Goal: Task Accomplishment & Management: Manage account settings

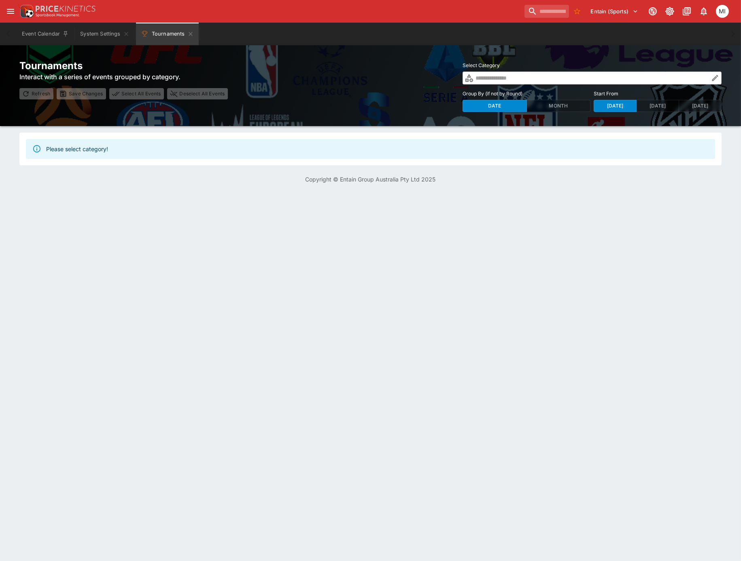
click at [716, 78] on icon "button" at bounding box center [715, 78] width 8 height 8
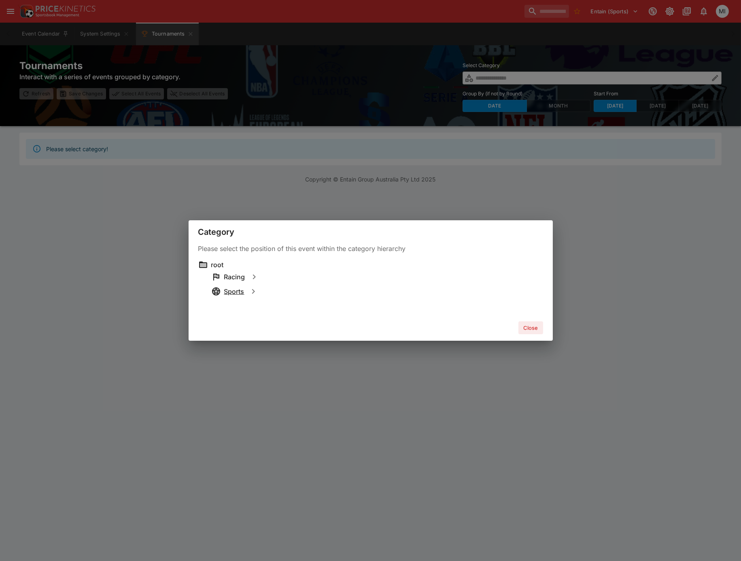
click at [233, 292] on h6 "Sports" at bounding box center [234, 292] width 20 height 8
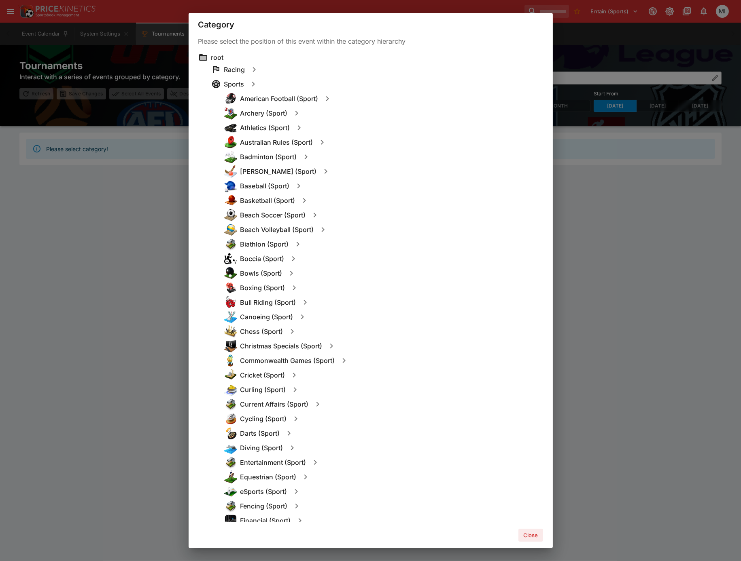
click at [261, 186] on h6 "Baseball (Sport)" at bounding box center [264, 186] width 49 height 8
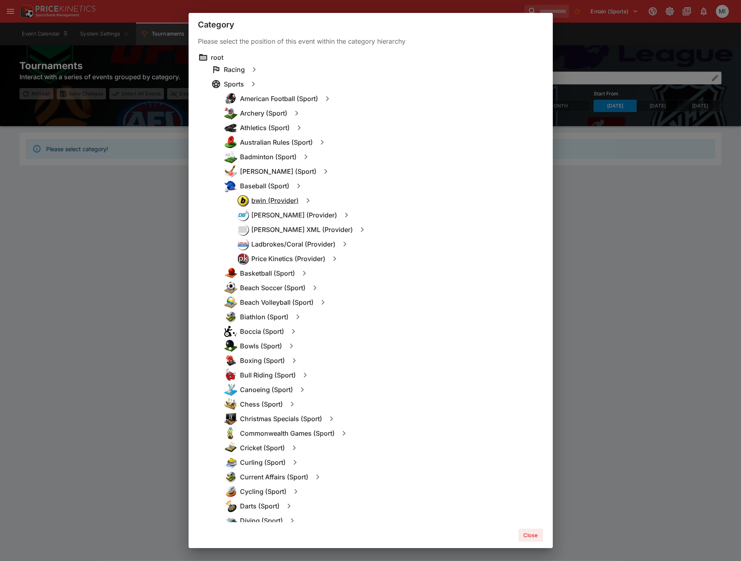
click at [272, 201] on h6 "bwin (Provider)" at bounding box center [275, 201] width 47 height 8
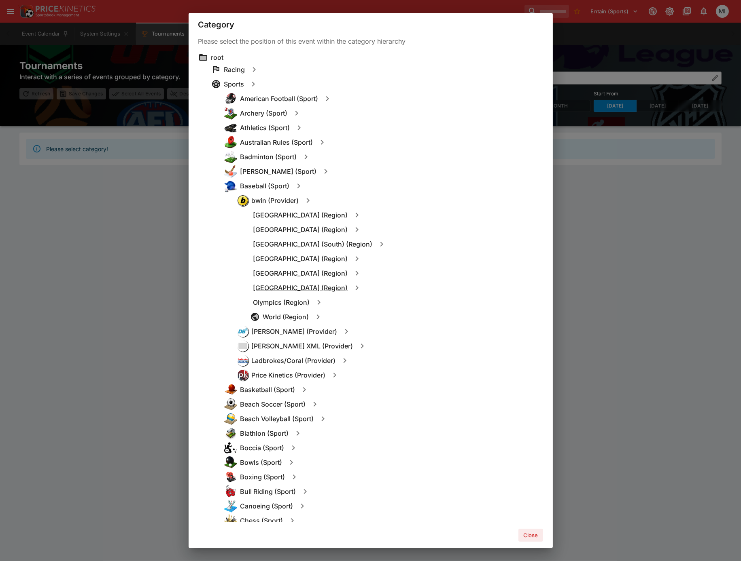
click at [281, 286] on h6 "North America (Region)" at bounding box center [300, 288] width 95 height 8
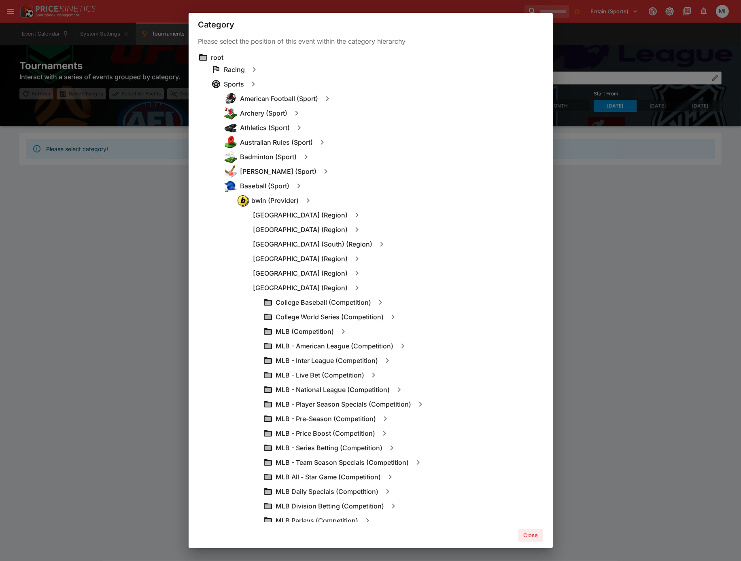
click at [340, 332] on icon "button" at bounding box center [343, 332] width 10 height 10
type input "**********"
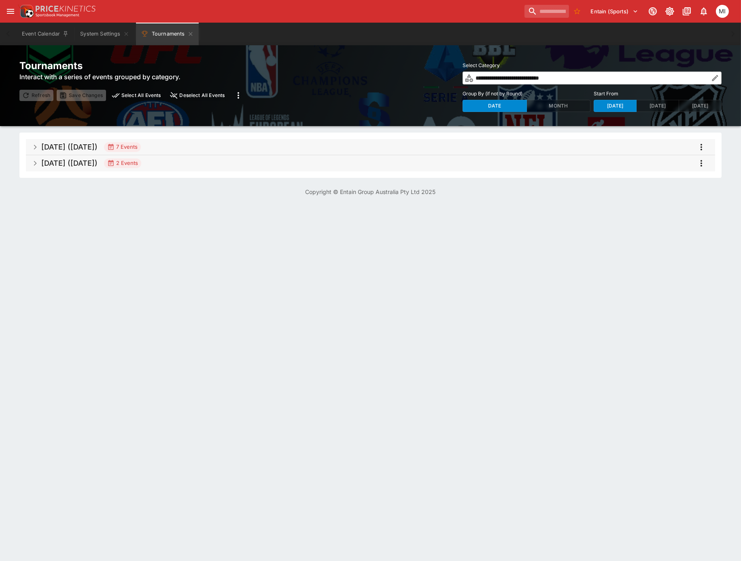
click at [180, 146] on span "Oct 2025 (2025-10-05) 7 Events" at bounding box center [374, 147] width 667 height 15
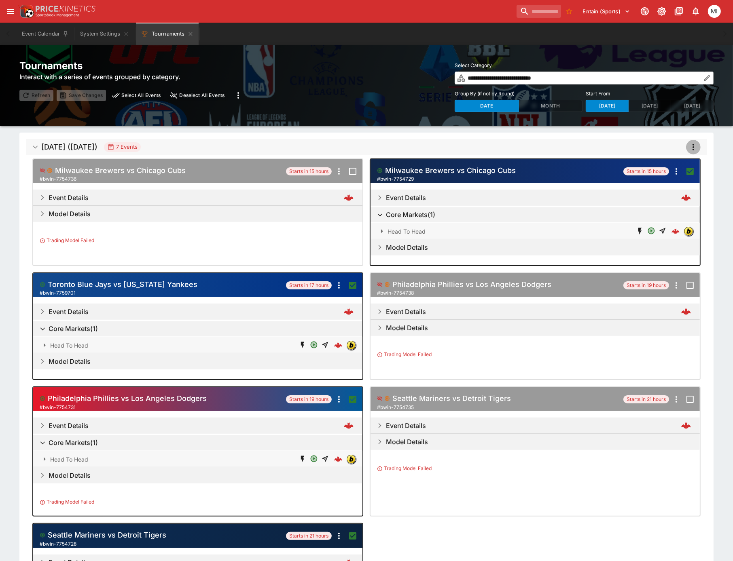
click at [693, 142] on button "more" at bounding box center [693, 147] width 15 height 15
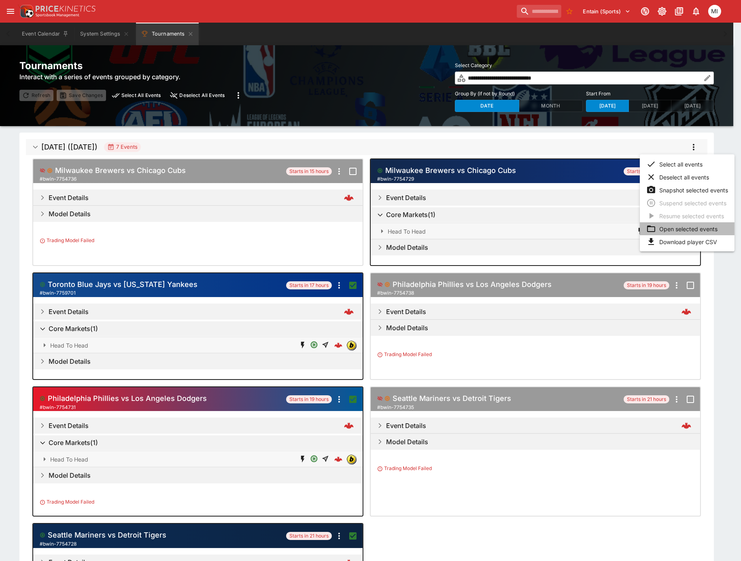
click at [679, 225] on li "Open selected events" at bounding box center [686, 228] width 95 height 13
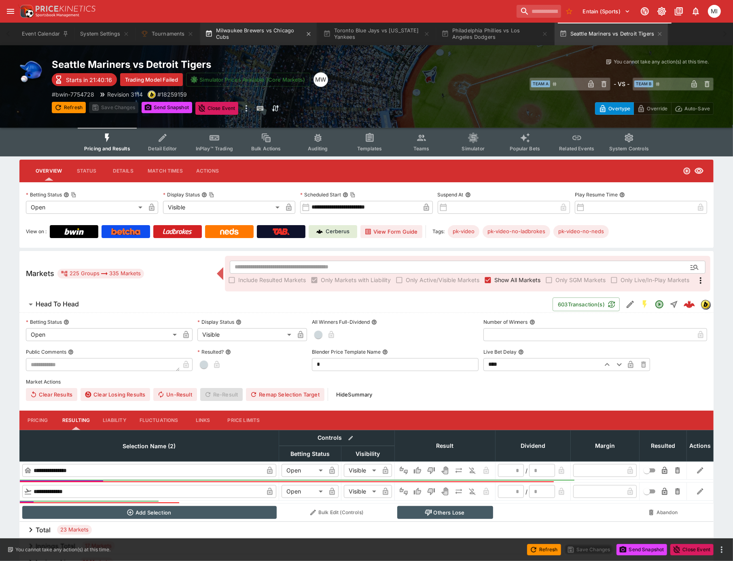
click at [264, 40] on button "Milwaukee Brewers vs Chicago Cubs" at bounding box center [258, 34] width 116 height 23
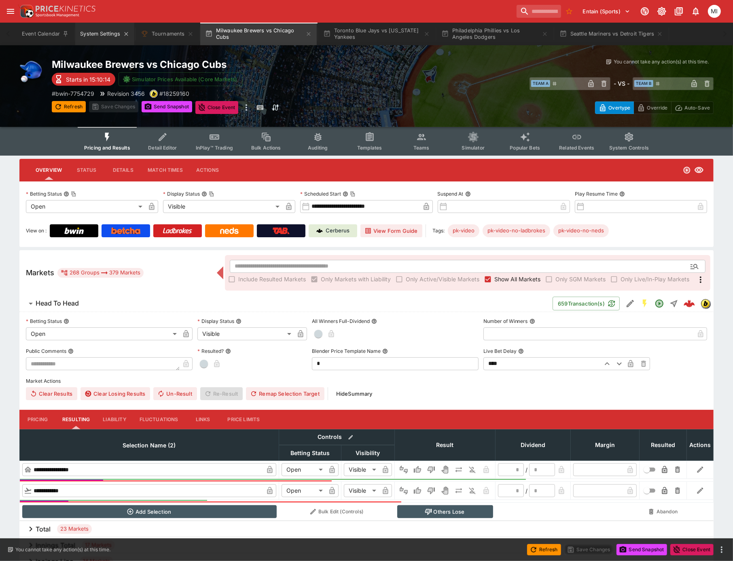
click at [90, 30] on button "System Settings" at bounding box center [104, 34] width 59 height 23
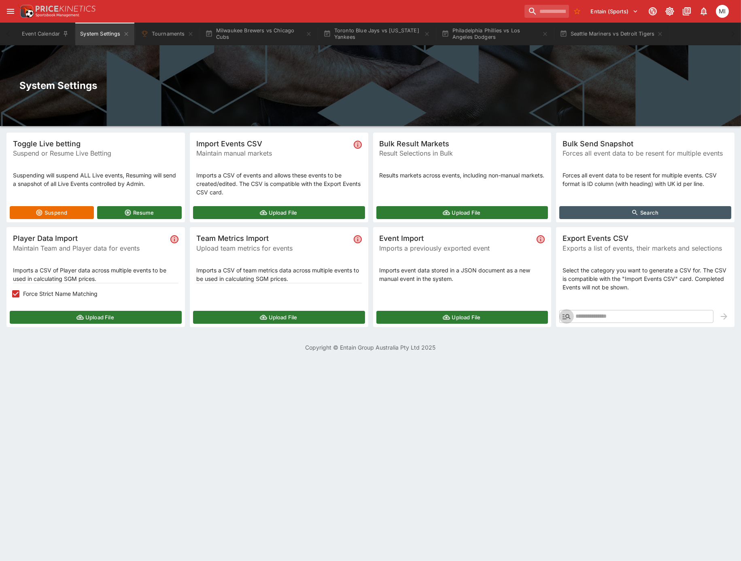
click at [560, 314] on button "button" at bounding box center [566, 316] width 15 height 15
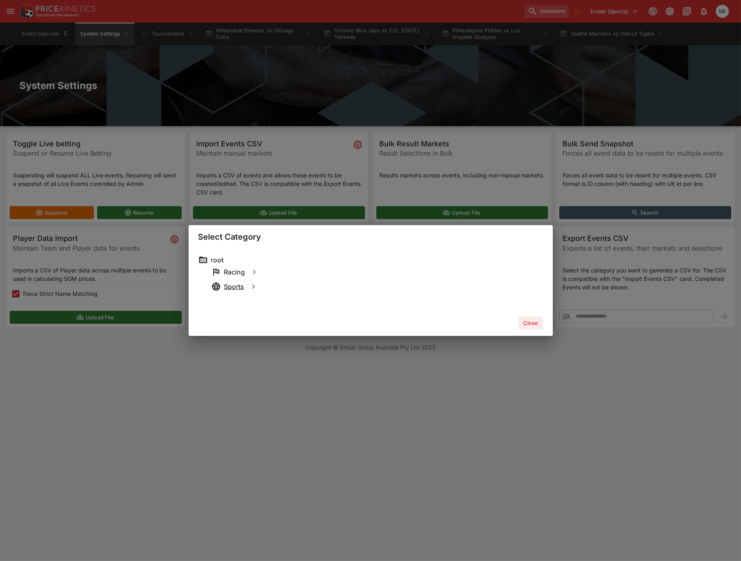
click at [236, 283] on h6 "Sports" at bounding box center [234, 287] width 20 height 8
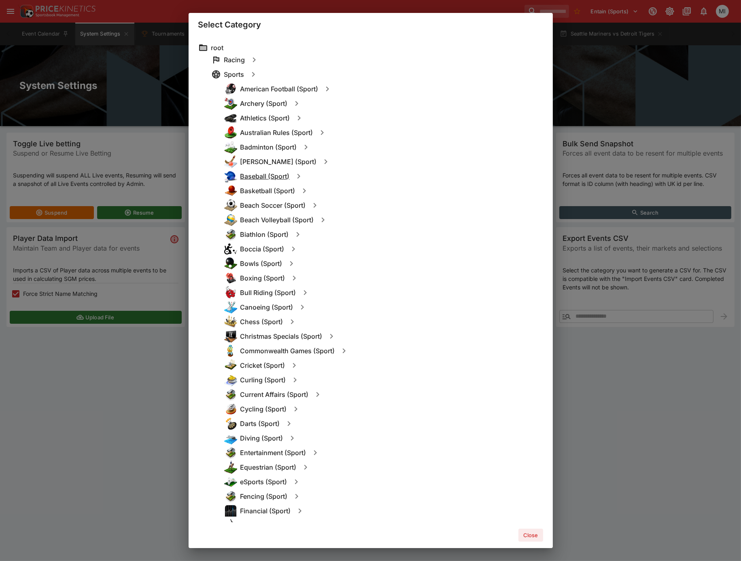
click at [260, 174] on h6 "Baseball (Sport)" at bounding box center [264, 176] width 49 height 8
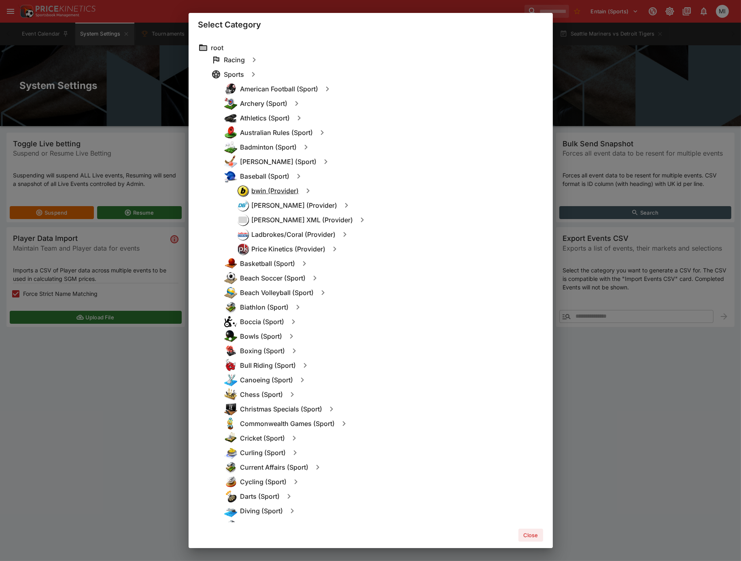
click at [269, 193] on h6 "bwin (Provider)" at bounding box center [275, 191] width 47 height 8
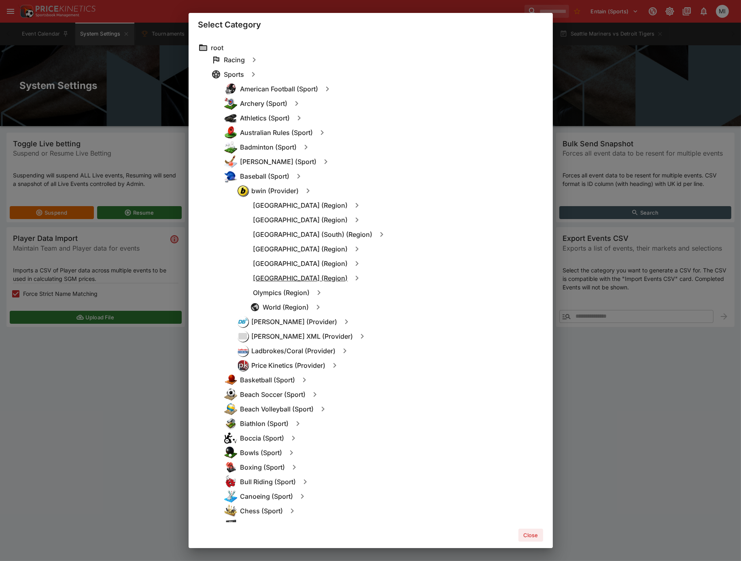
click at [283, 277] on h6 "North America (Region)" at bounding box center [300, 278] width 95 height 8
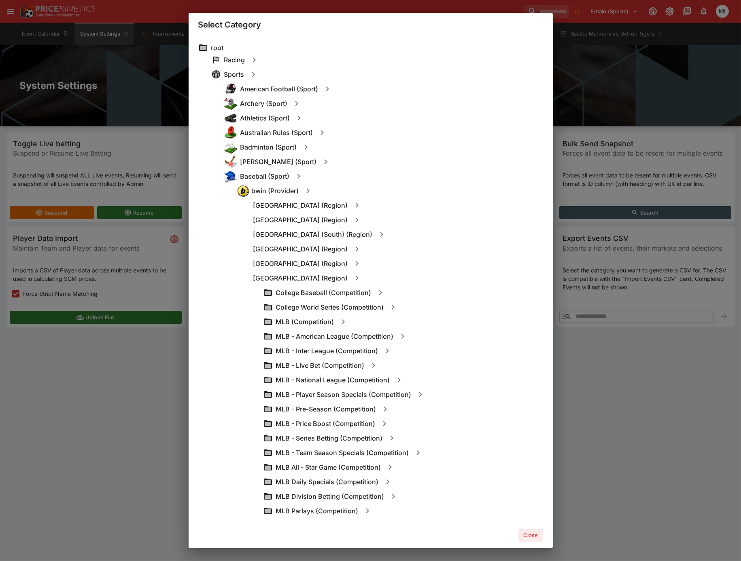
click at [342, 318] on icon "button" at bounding box center [343, 322] width 10 height 10
type input "**********"
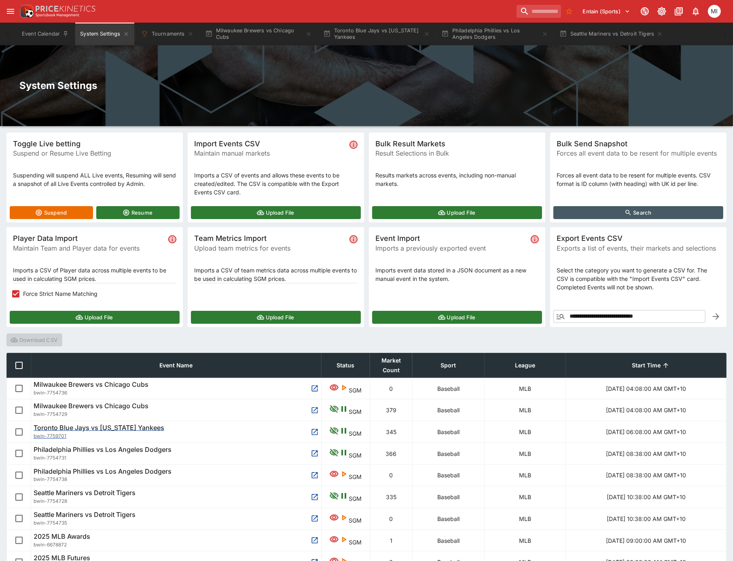
scroll to position [47, 0]
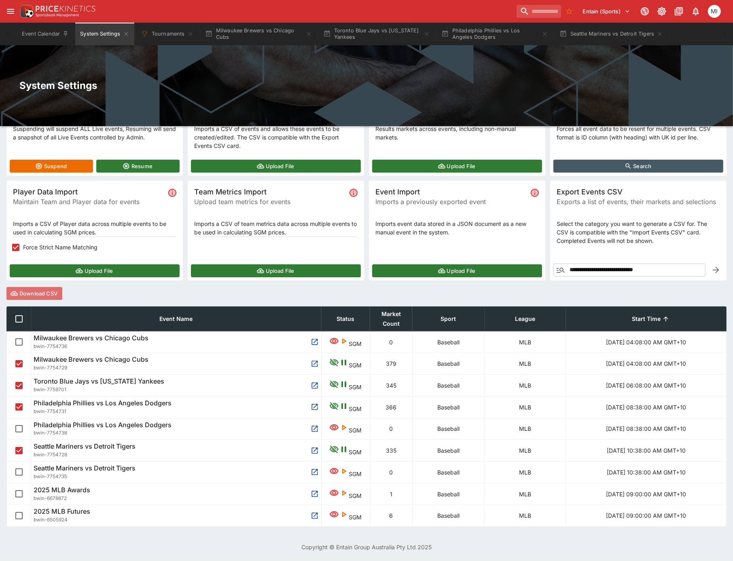
click at [34, 296] on button "Download CSV" at bounding box center [34, 293] width 56 height 13
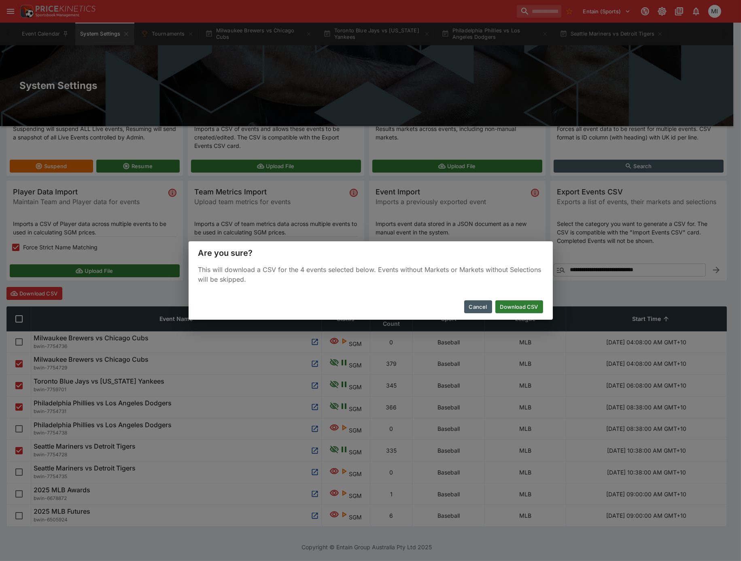
click at [512, 305] on button "Download CSV" at bounding box center [519, 306] width 48 height 13
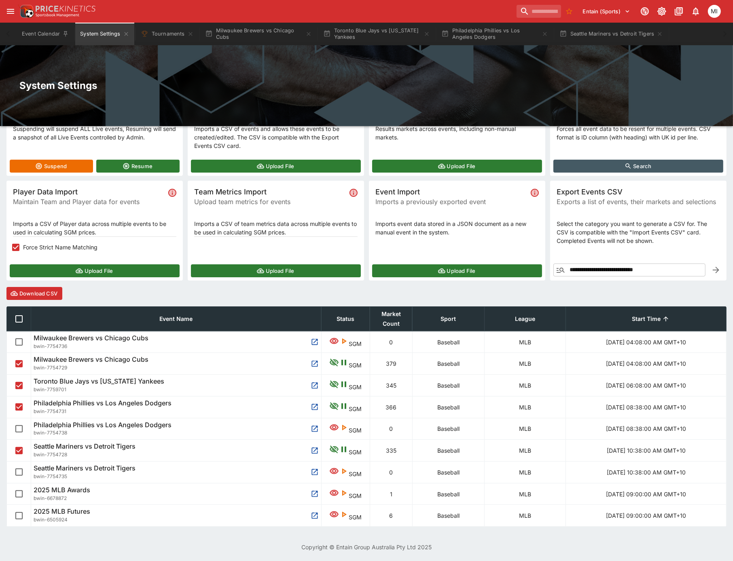
scroll to position [0, 0]
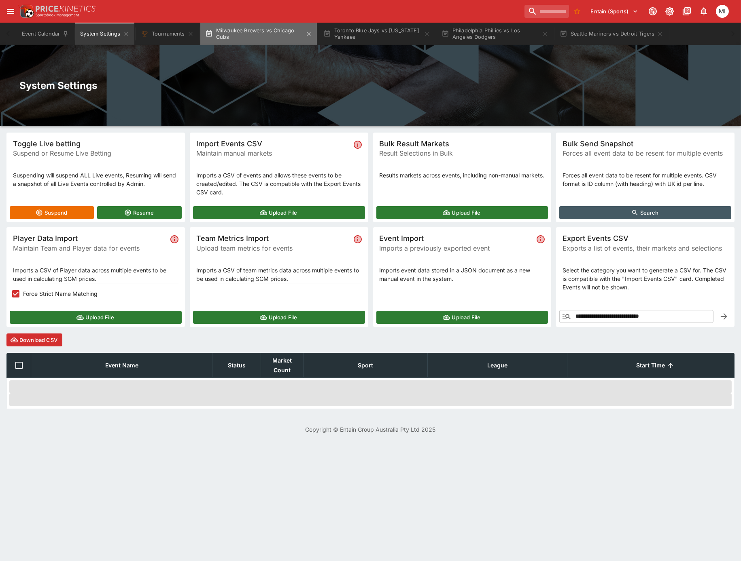
click at [260, 34] on button "Milwaukee Brewers vs Chicago Cubs" at bounding box center [258, 34] width 116 height 23
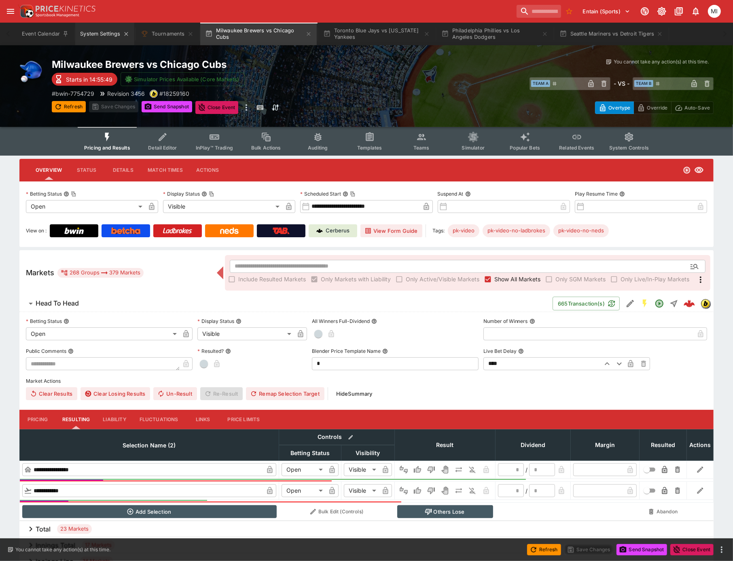
click at [104, 34] on button "System Settings" at bounding box center [104, 34] width 59 height 23
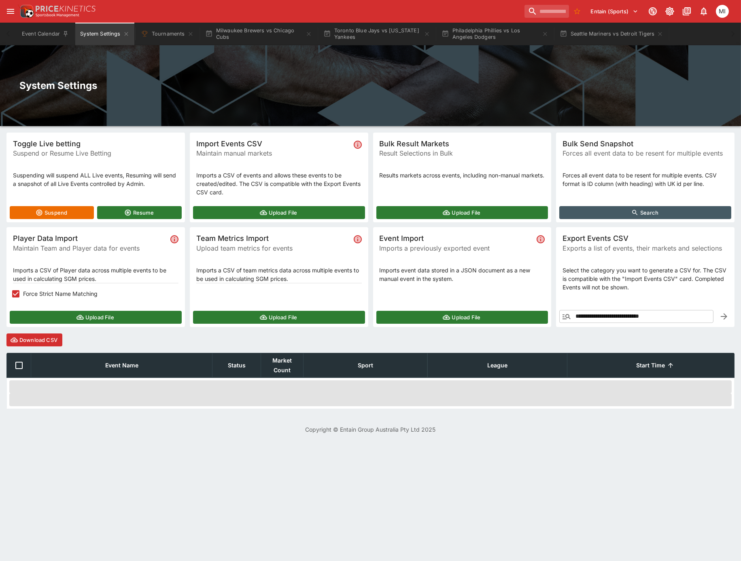
click at [43, 321] on button "Upload File" at bounding box center [96, 317] width 172 height 13
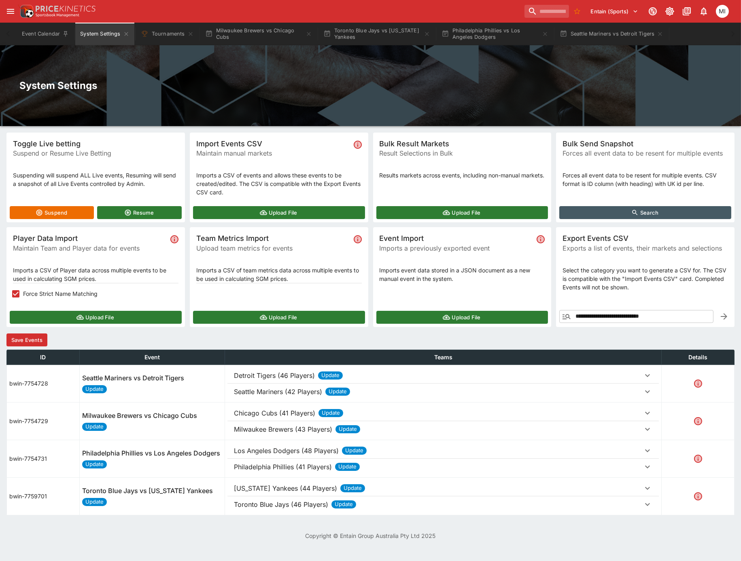
click at [35, 339] on button "Save Events" at bounding box center [26, 340] width 41 height 13
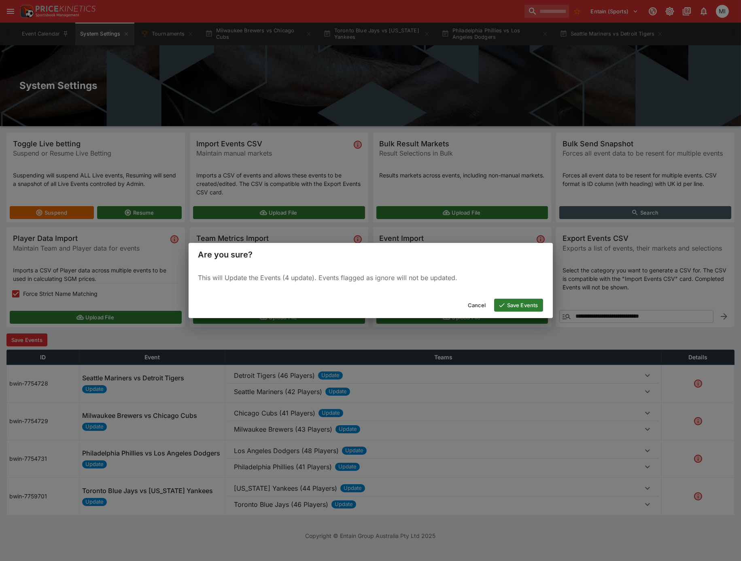
drag, startPoint x: 514, startPoint y: 305, endPoint x: 514, endPoint y: 300, distance: 4.5
click at [515, 304] on button "Save Events" at bounding box center [518, 305] width 49 height 13
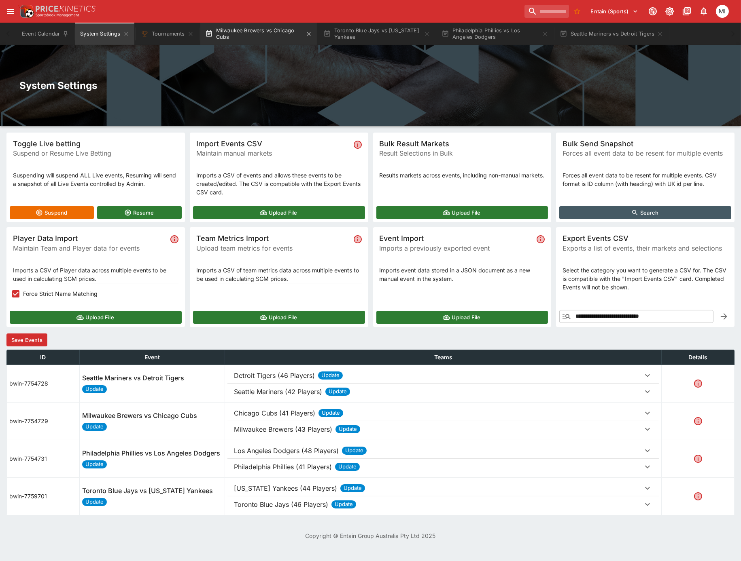
click at [260, 39] on button "Milwaukee Brewers vs Chicago Cubs" at bounding box center [258, 34] width 116 height 23
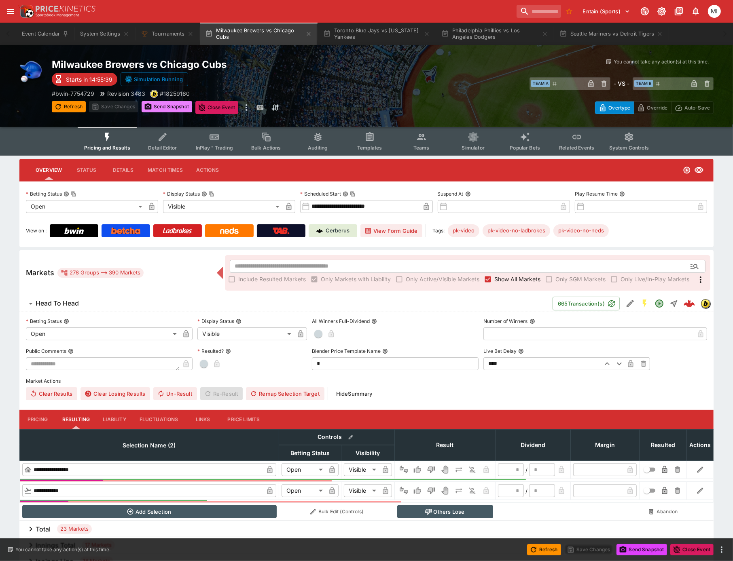
click at [168, 107] on button "Send Snapshot" at bounding box center [167, 106] width 51 height 11
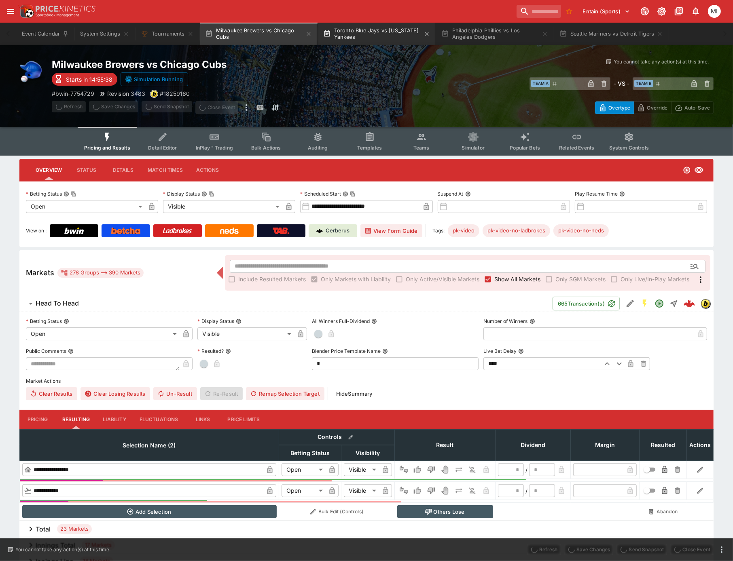
click at [379, 33] on button "Toronto Blue Jays vs New York Yankees" at bounding box center [376, 34] width 116 height 23
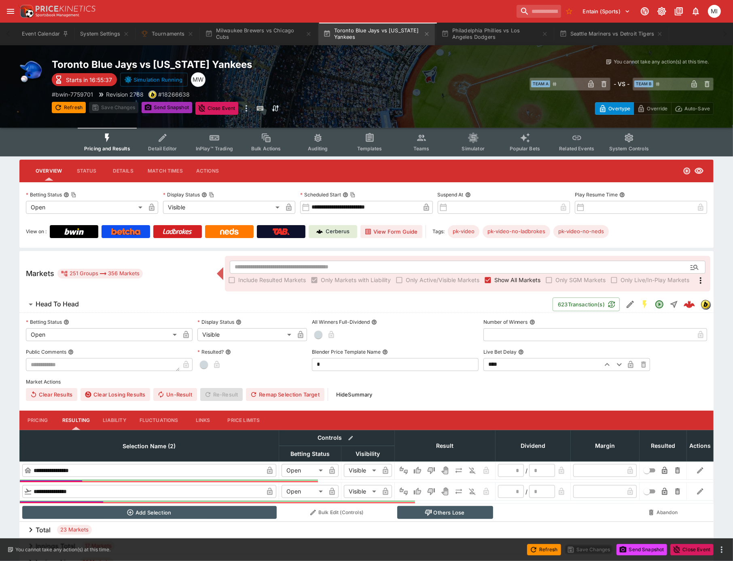
click at [159, 110] on button "Send Snapshot" at bounding box center [167, 107] width 51 height 11
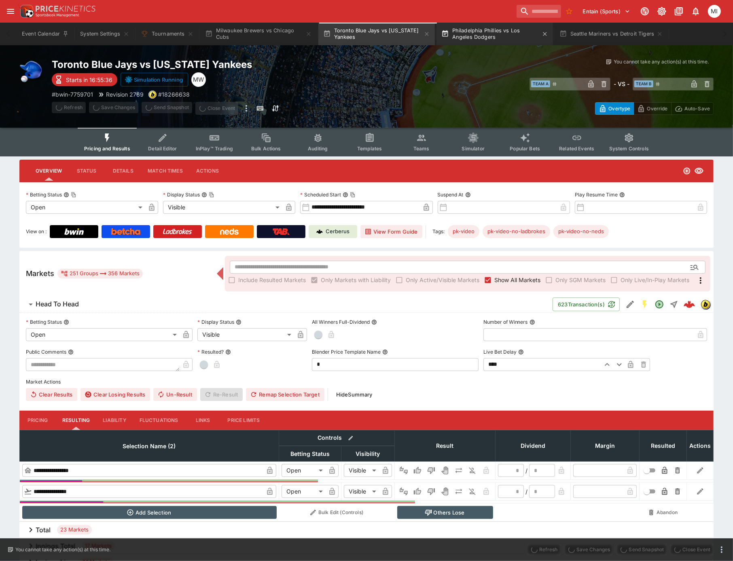
click at [478, 39] on button "Philadelphia Phillies vs Los Angeles Dodgers" at bounding box center [494, 34] width 116 height 23
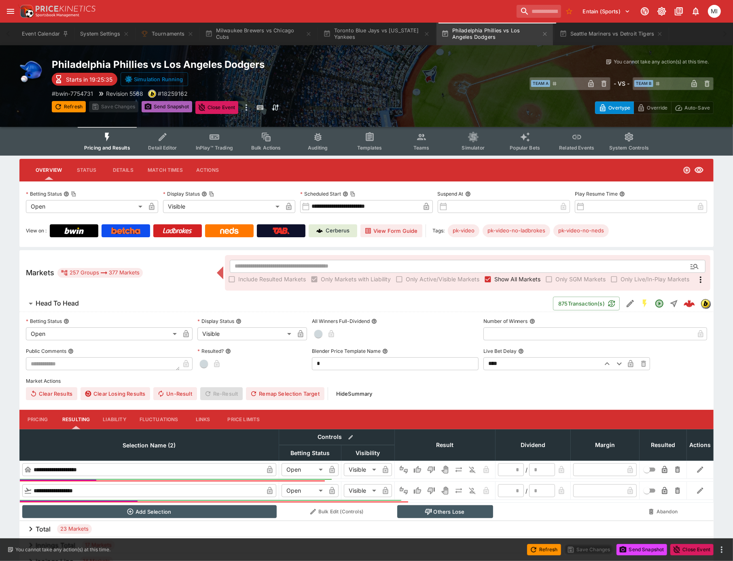
click at [171, 107] on button "Send Snapshot" at bounding box center [167, 106] width 51 height 11
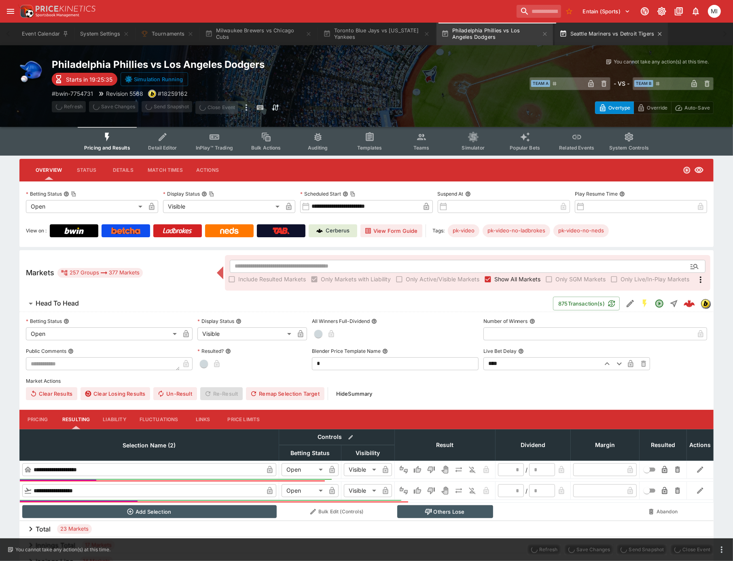
click at [593, 39] on button "Seattle Mariners vs Detroit Tigers" at bounding box center [611, 34] width 114 height 23
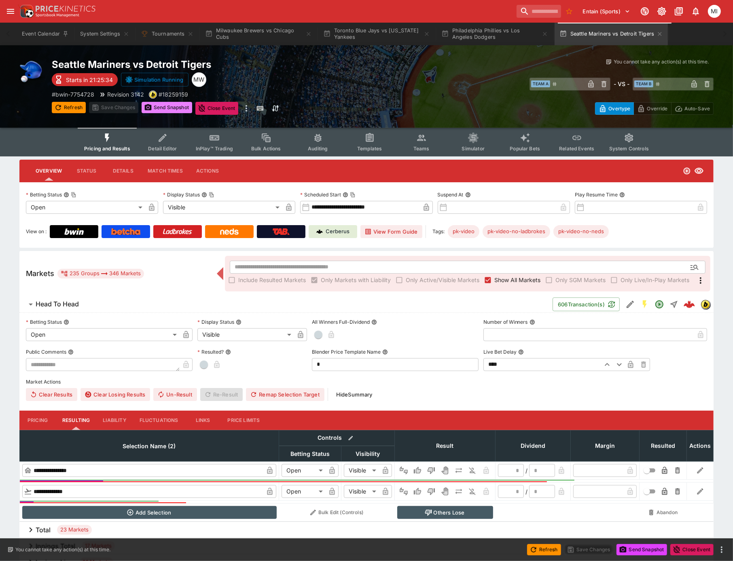
click at [179, 104] on button "Send Snapshot" at bounding box center [167, 107] width 51 height 11
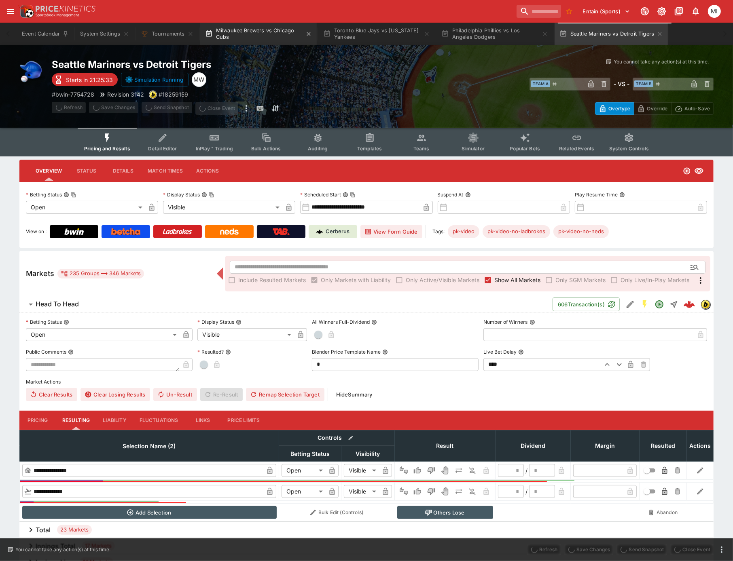
click at [233, 37] on button "Milwaukee Brewers vs Chicago Cubs" at bounding box center [258, 34] width 116 height 23
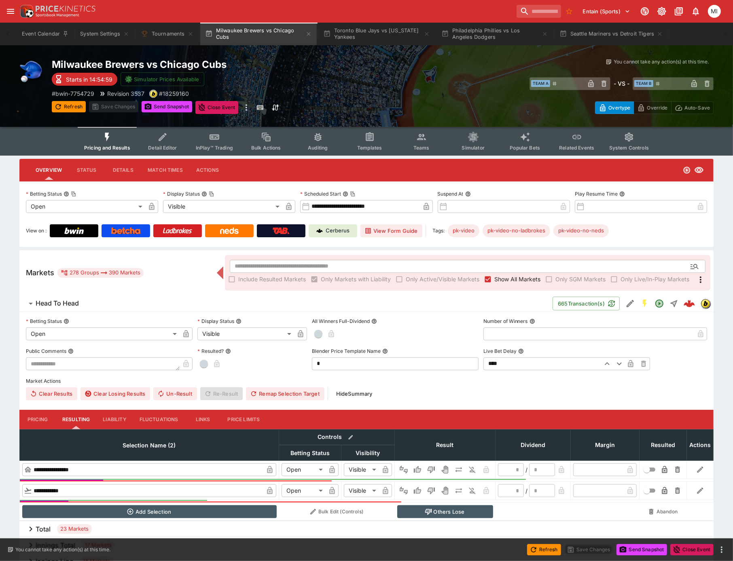
drag, startPoint x: 5, startPoint y: 482, endPoint x: 248, endPoint y: -25, distance: 562.0
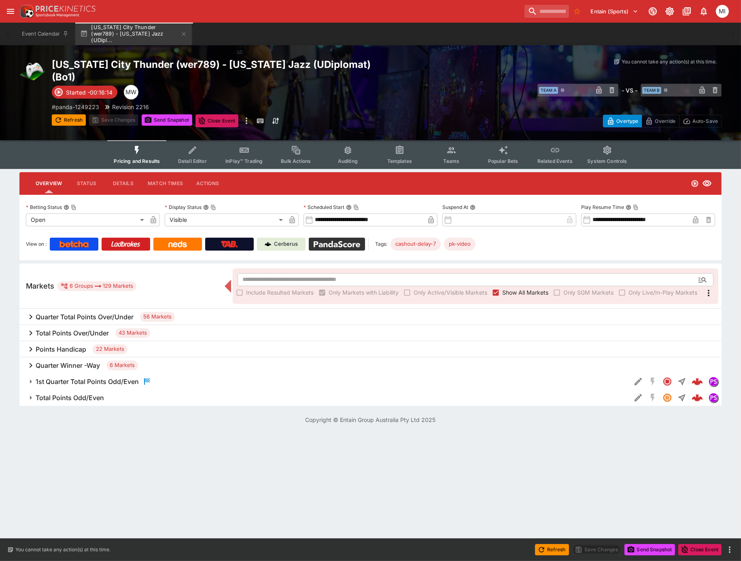
click at [341, 241] on img at bounding box center [336, 244] width 47 height 6
click at [66, 362] on h6 "Quarter Winner -Way" at bounding box center [68, 366] width 64 height 8
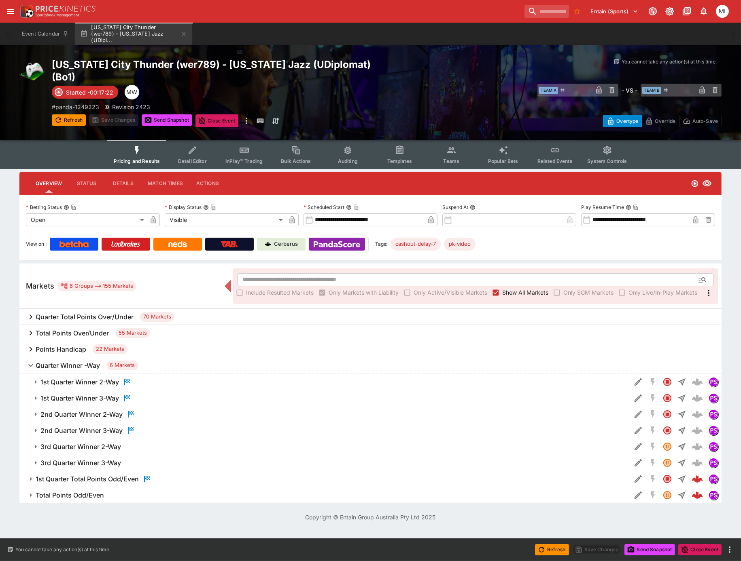
click at [66, 362] on h6 "Quarter Winner -Way" at bounding box center [68, 366] width 64 height 8
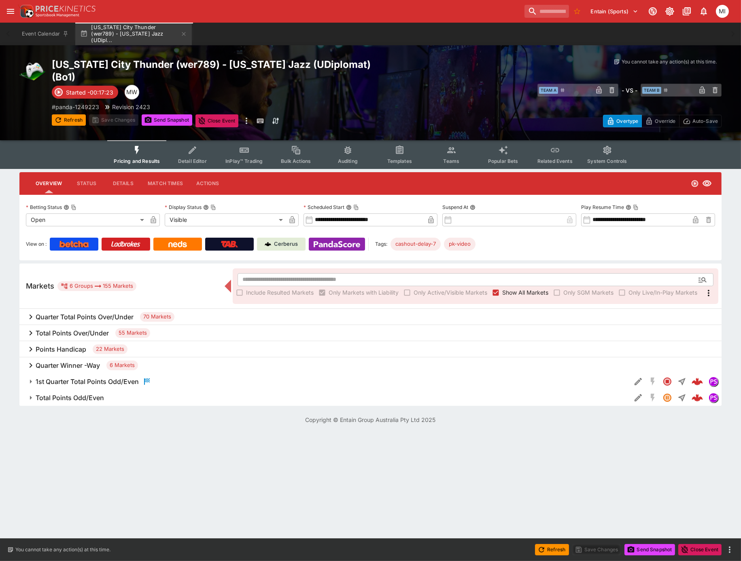
click at [66, 329] on h6 "Total Points Over/Under" at bounding box center [72, 333] width 73 height 8
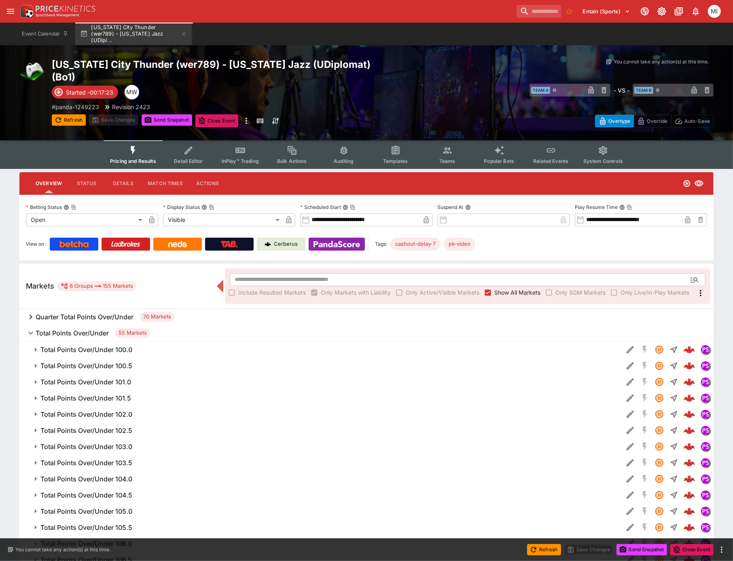
click at [67, 329] on h6 "Total Points Over/Under" at bounding box center [72, 333] width 73 height 8
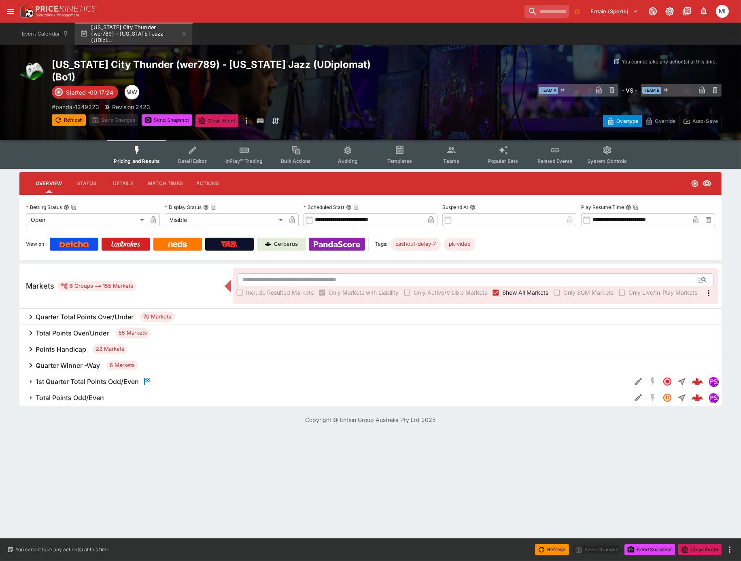
click at [81, 313] on h6 "Quarter Total Points Over/Under" at bounding box center [85, 317] width 98 height 8
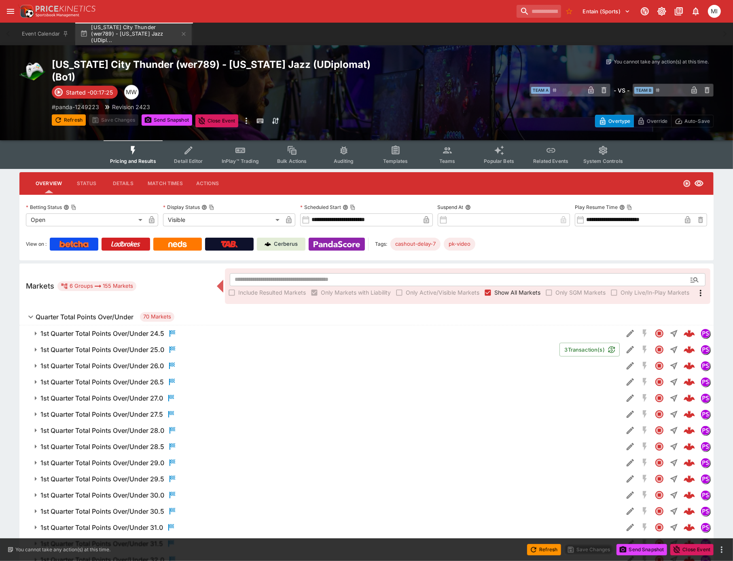
click at [89, 346] on h6 "1st Quarter Total Points Over/Under 25.0" at bounding box center [102, 350] width 124 height 8
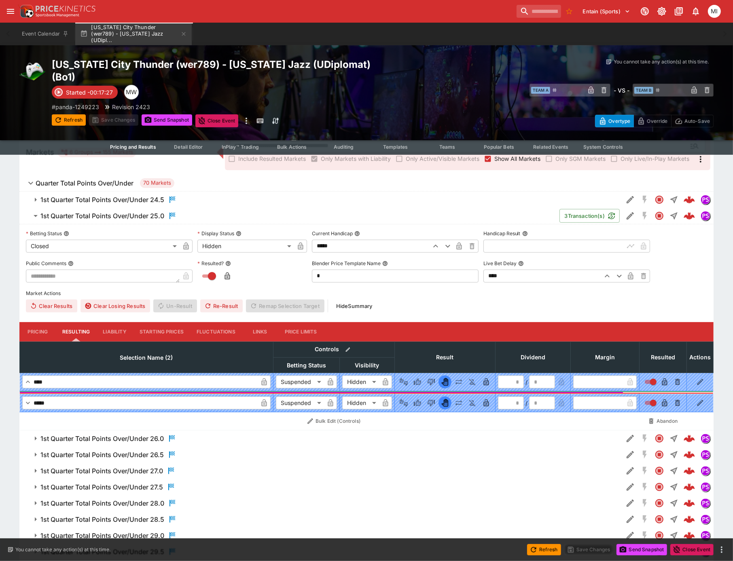
scroll to position [135, 0]
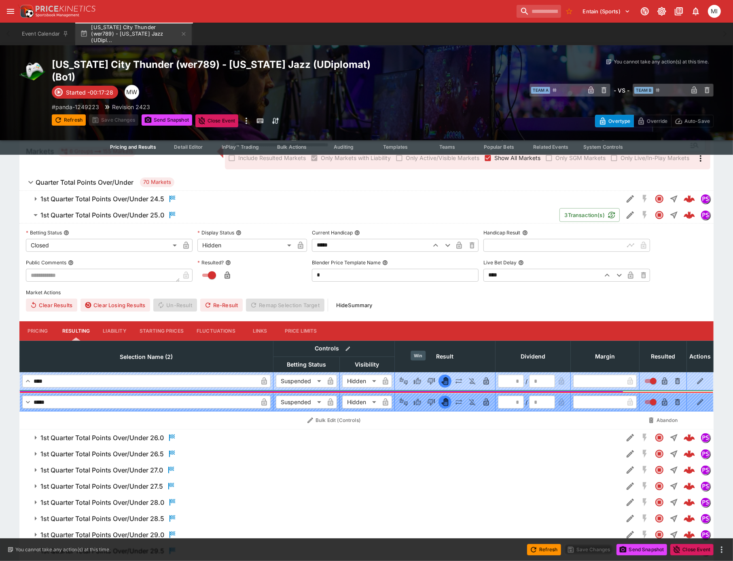
click at [417, 377] on icon "Win" at bounding box center [417, 381] width 8 height 8
type input "*"
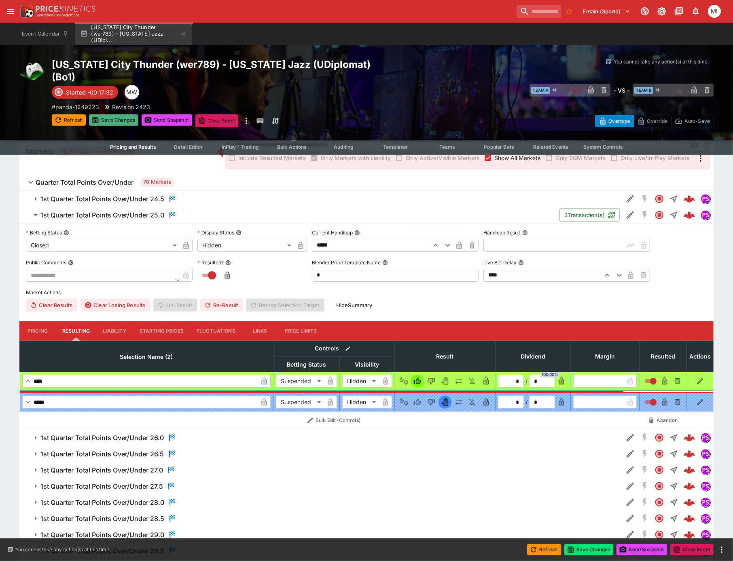
click at [113, 114] on button "Save Changes" at bounding box center [113, 119] width 49 height 11
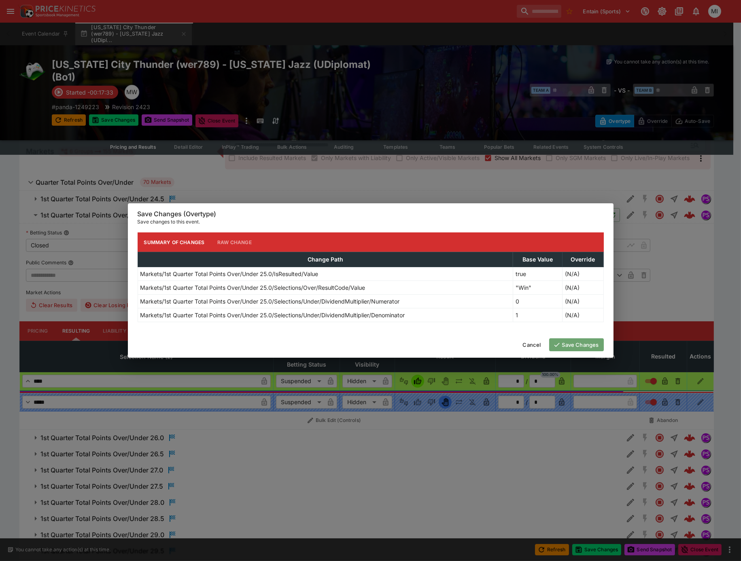
click at [583, 345] on button "Save Changes" at bounding box center [576, 345] width 55 height 13
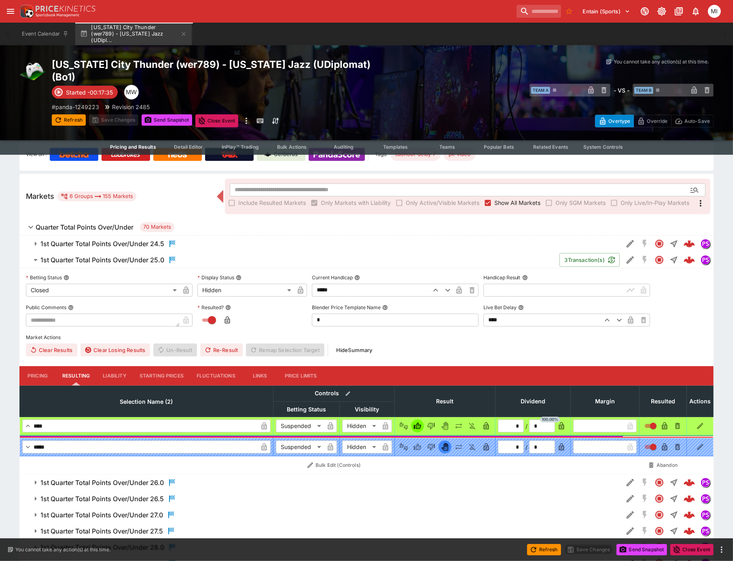
scroll to position [0, 0]
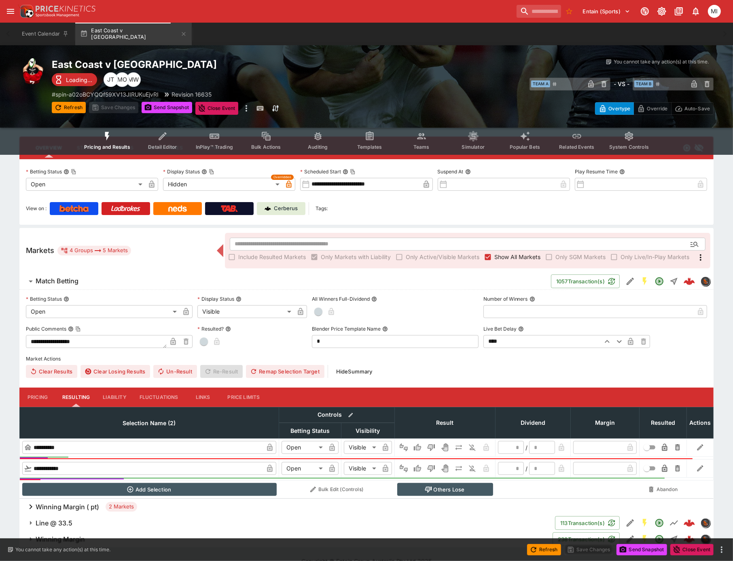
scroll to position [36, 0]
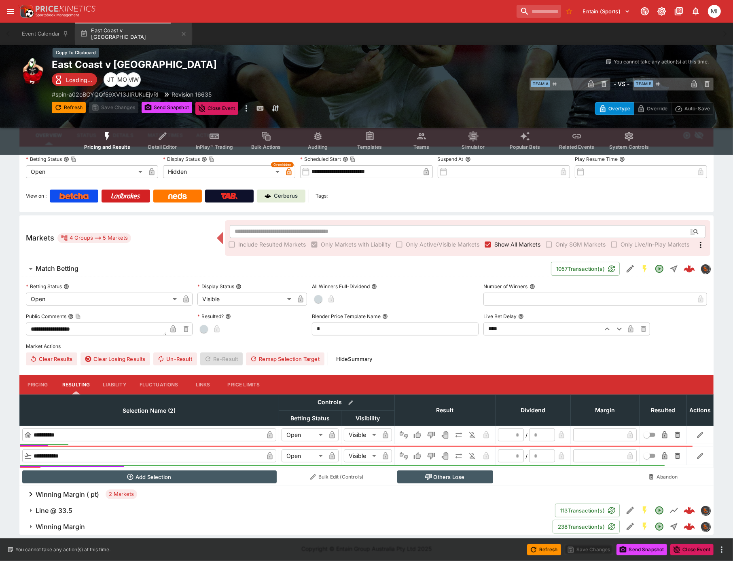
click at [118, 62] on h2 "East Coast v King Country" at bounding box center [217, 64] width 331 height 13
type input "**********"
type input "******"
type input "*"
type input "*********"
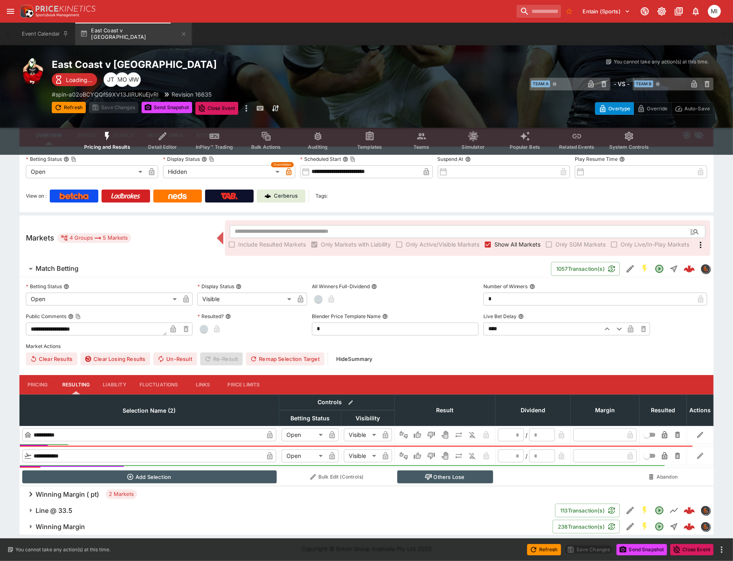
type input "******"
type input "*"
type input "*********"
type input "******"
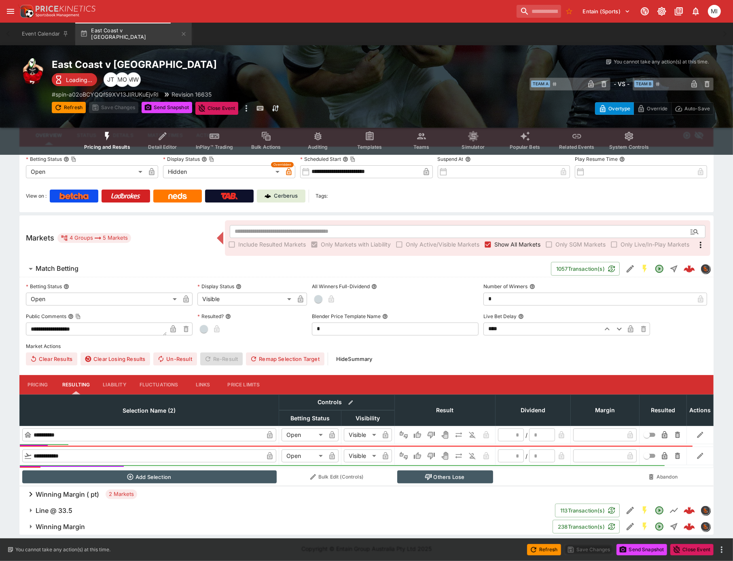
type input "*"
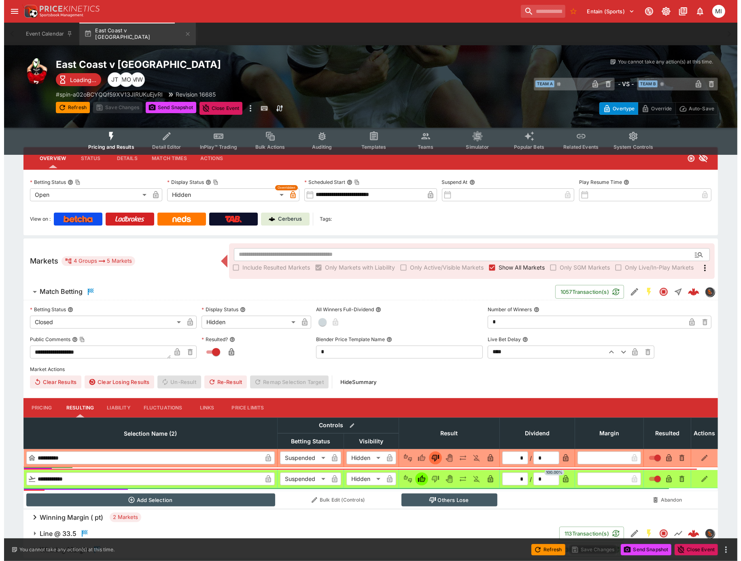
scroll to position [0, 0]
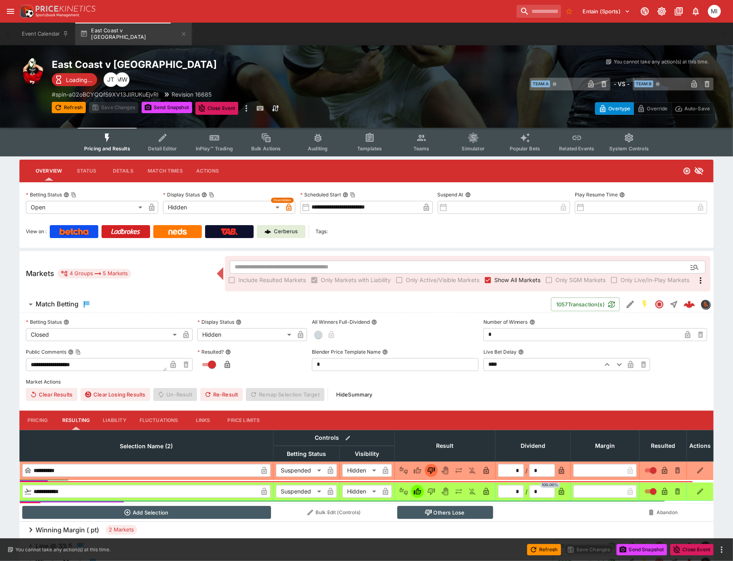
click at [504, 247] on span "Show All Markets" at bounding box center [517, 280] width 46 height 8
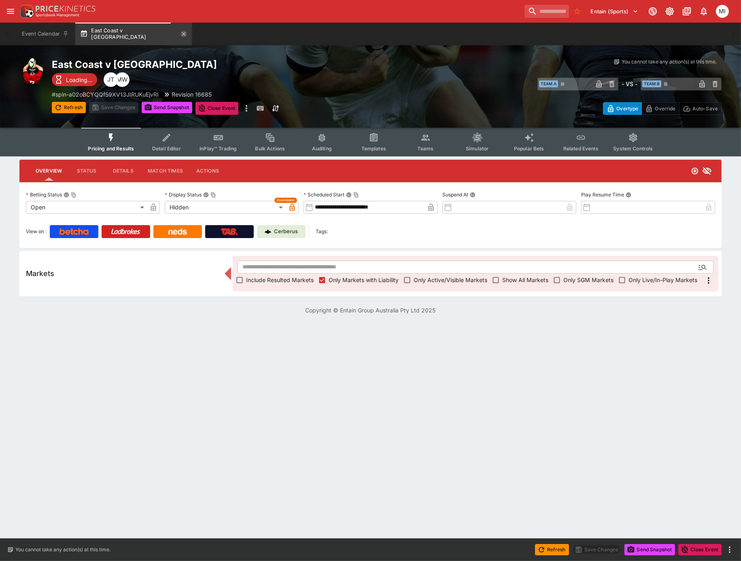
click at [182, 32] on icon "button" at bounding box center [184, 34] width 4 height 4
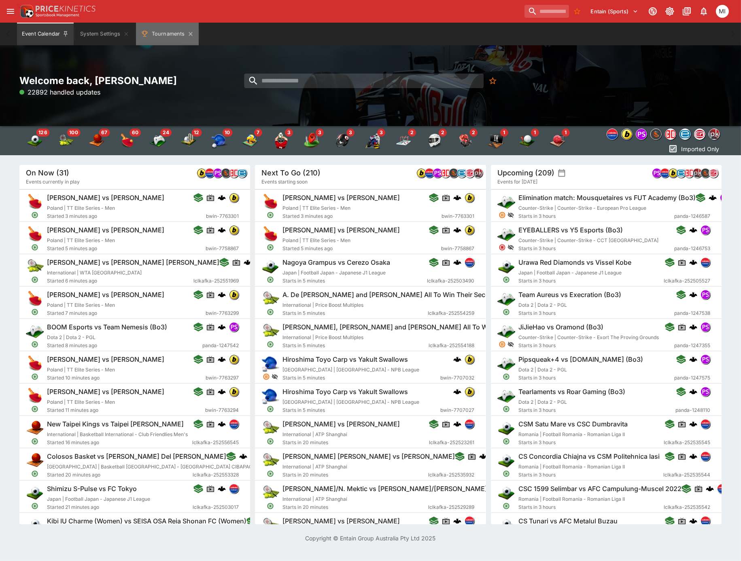
click at [167, 39] on button "Tournaments" at bounding box center [167, 34] width 63 height 23
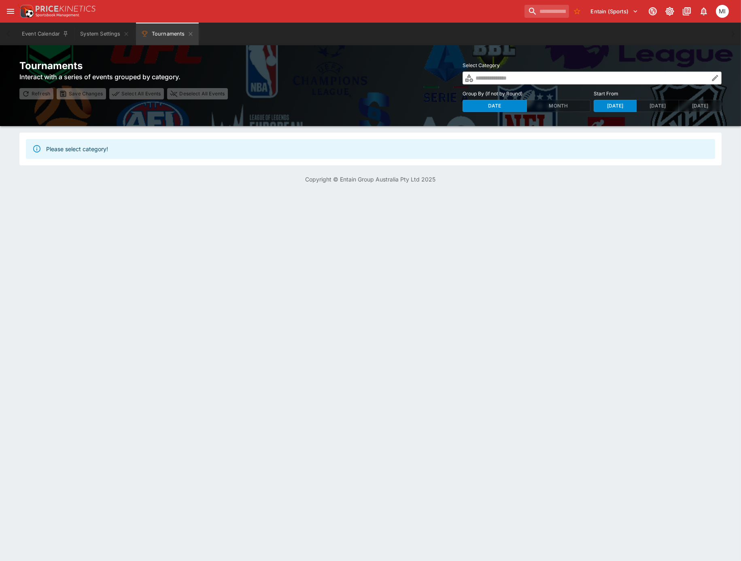
click at [714, 77] on icon "button" at bounding box center [715, 78] width 8 height 8
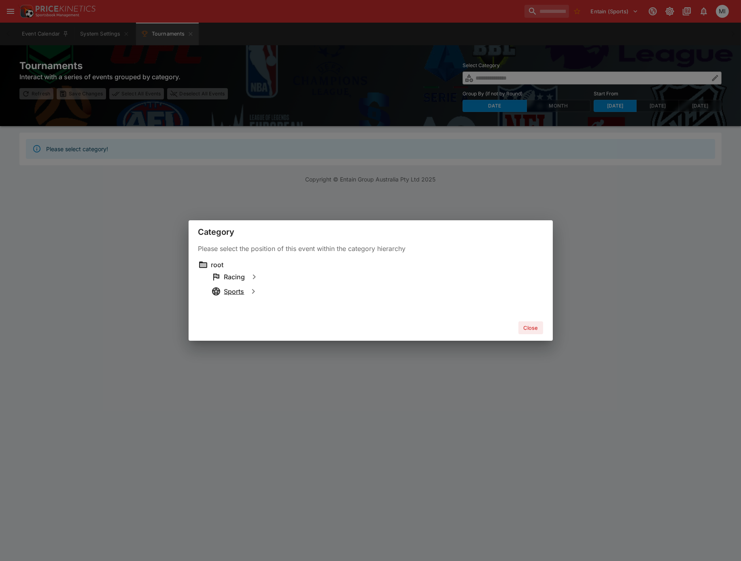
click at [235, 293] on h6 "Sports" at bounding box center [234, 292] width 20 height 8
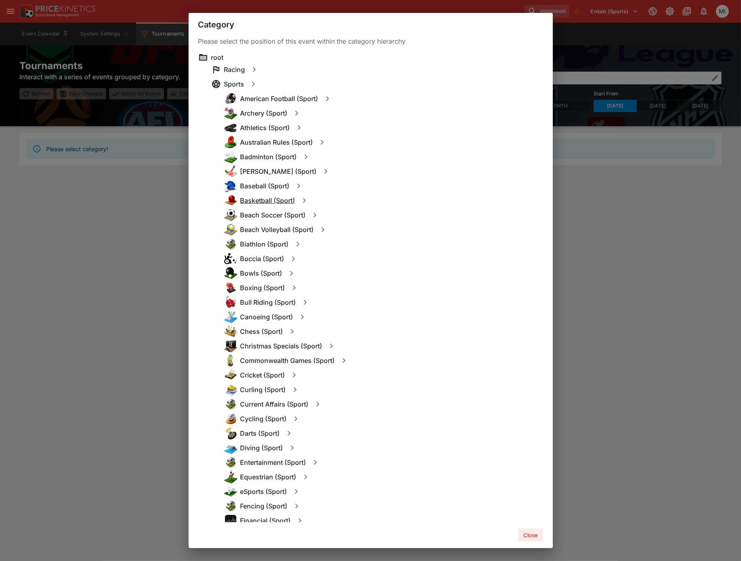
click at [260, 197] on h6 "Basketball (Sport)" at bounding box center [267, 201] width 55 height 8
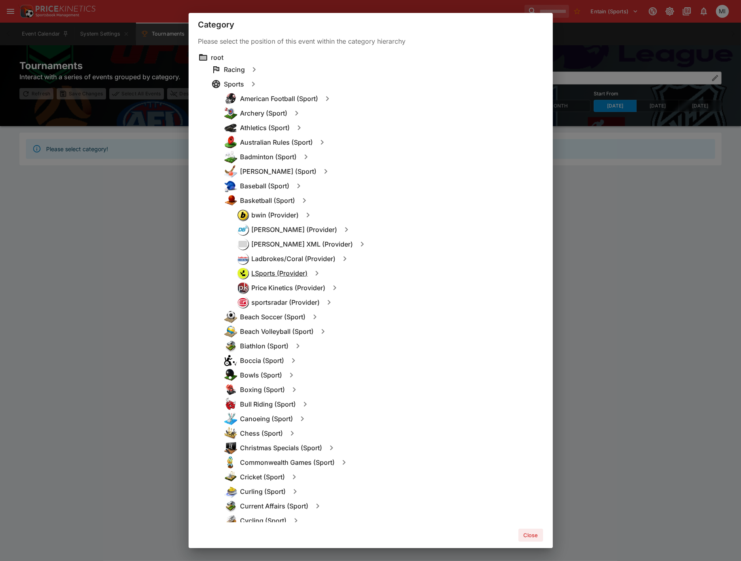
click at [270, 271] on h6 "LSports (Provider)" at bounding box center [280, 273] width 56 height 8
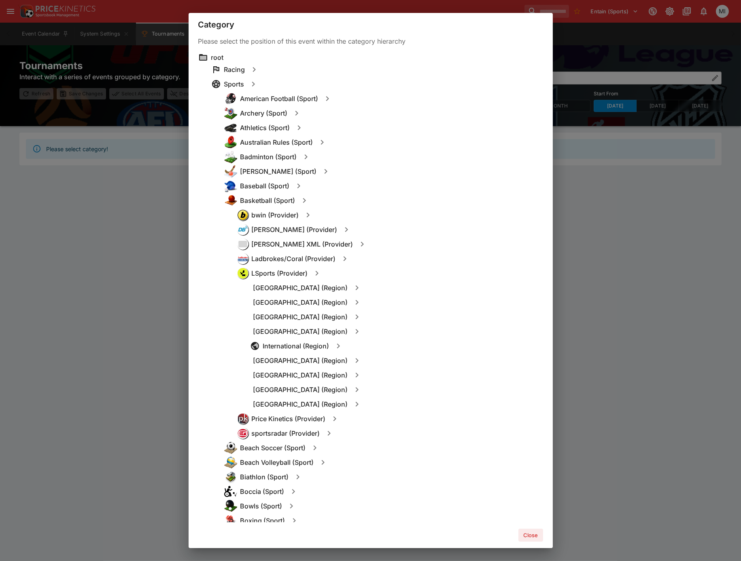
click at [294, 398] on div "[GEOGRAPHIC_DATA] (Region)" at bounding box center [396, 404] width 293 height 15
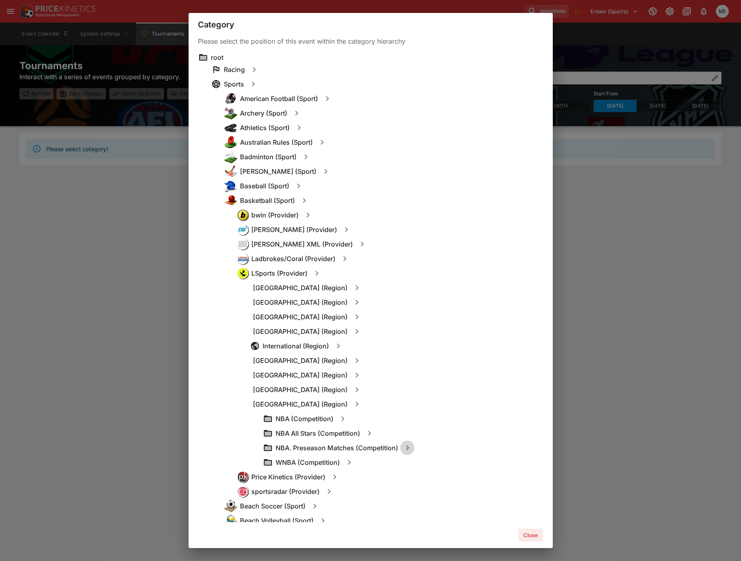
click at [410, 448] on icon "button" at bounding box center [407, 448] width 10 height 10
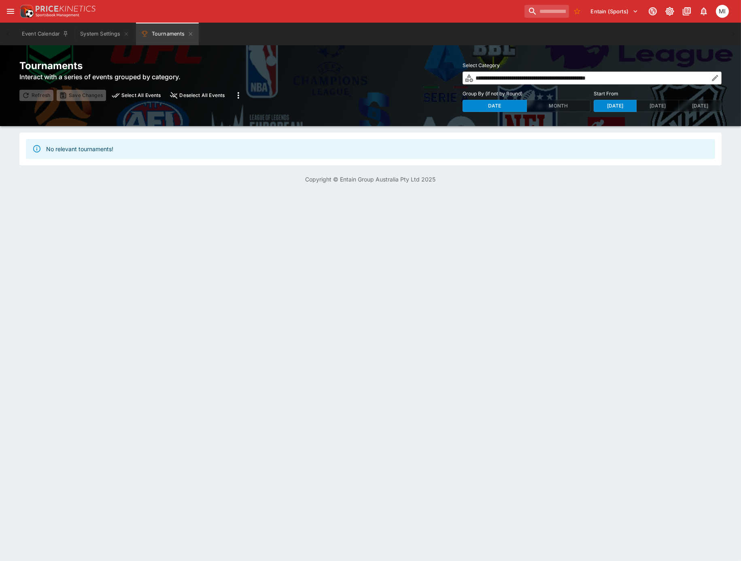
click at [713, 78] on icon "button" at bounding box center [715, 78] width 8 height 8
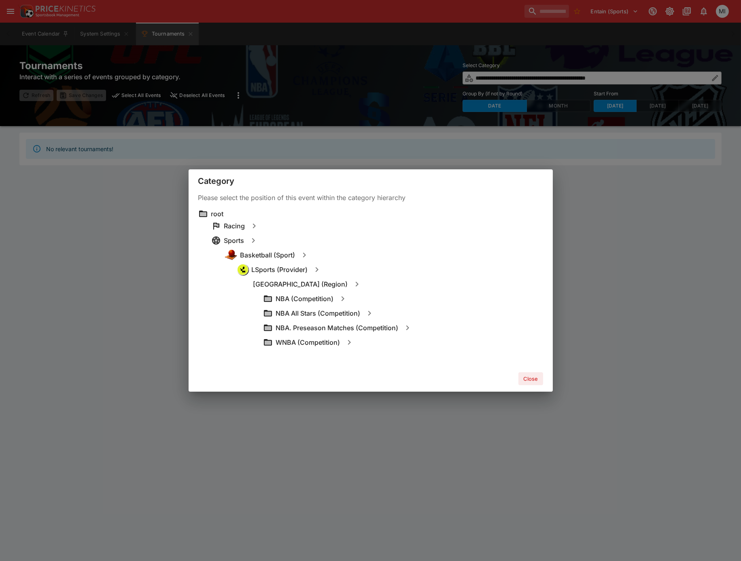
click at [343, 299] on icon "button" at bounding box center [342, 298] width 3 height 5
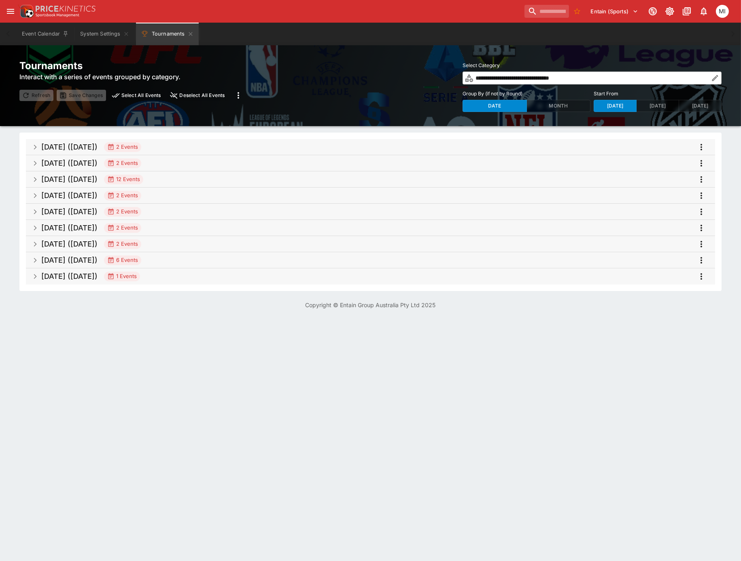
click at [716, 80] on icon "button" at bounding box center [715, 78] width 8 height 8
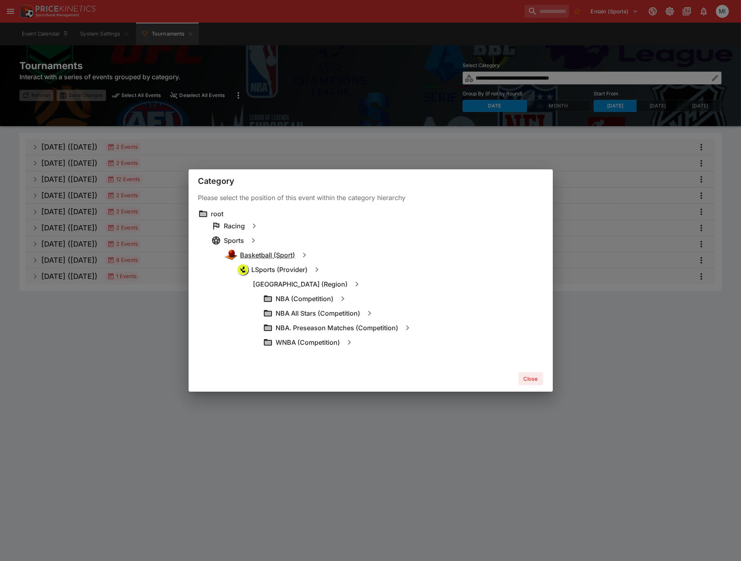
click at [271, 256] on h6 "Basketball (Sport)" at bounding box center [267, 255] width 55 height 8
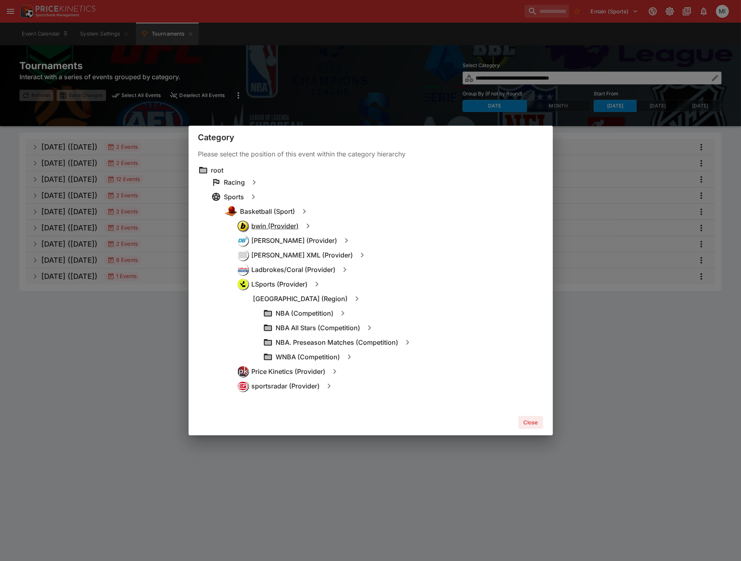
click at [279, 223] on h6 "bwin (Provider)" at bounding box center [275, 226] width 47 height 8
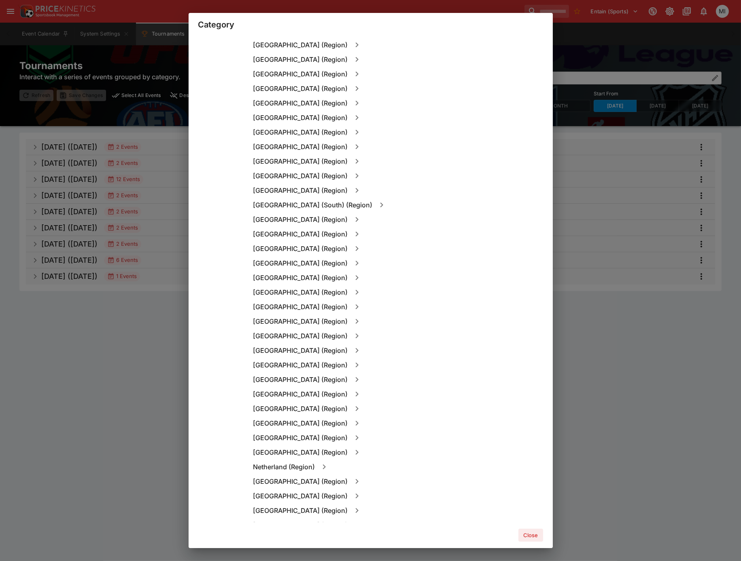
scroll to position [809, 0]
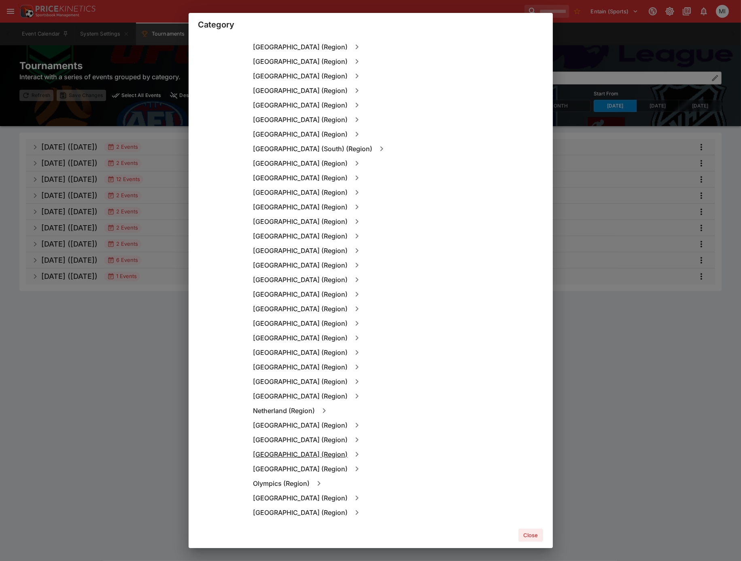
click at [305, 453] on h6 "[GEOGRAPHIC_DATA] (Region)" at bounding box center [300, 455] width 95 height 8
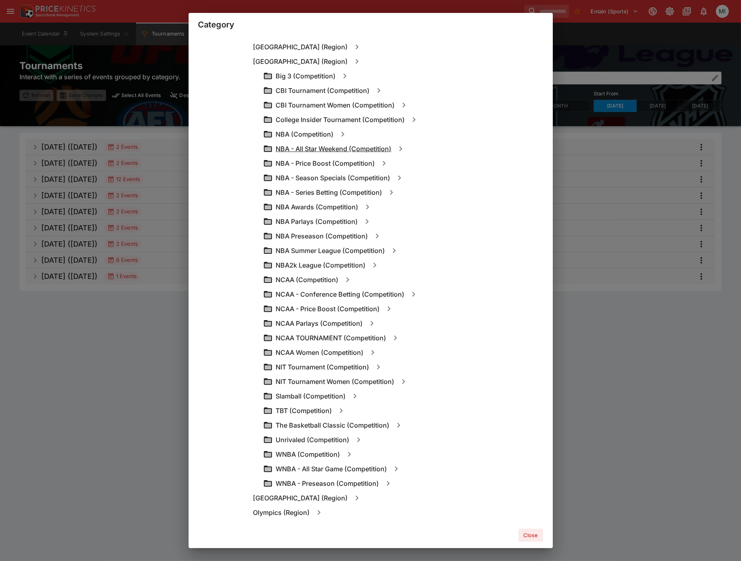
scroll to position [1258, 0]
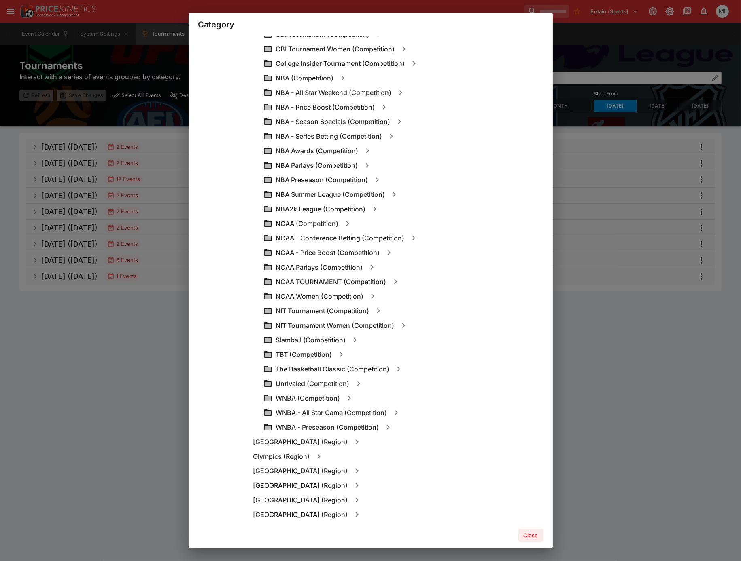
click at [377, 175] on icon "button" at bounding box center [377, 180] width 10 height 10
type input "**********"
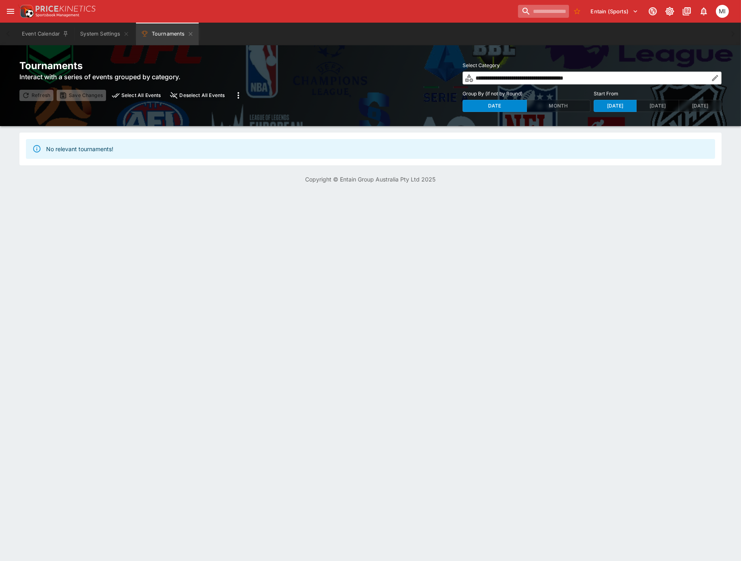
click at [521, 6] on input "search" at bounding box center [543, 11] width 51 height 13
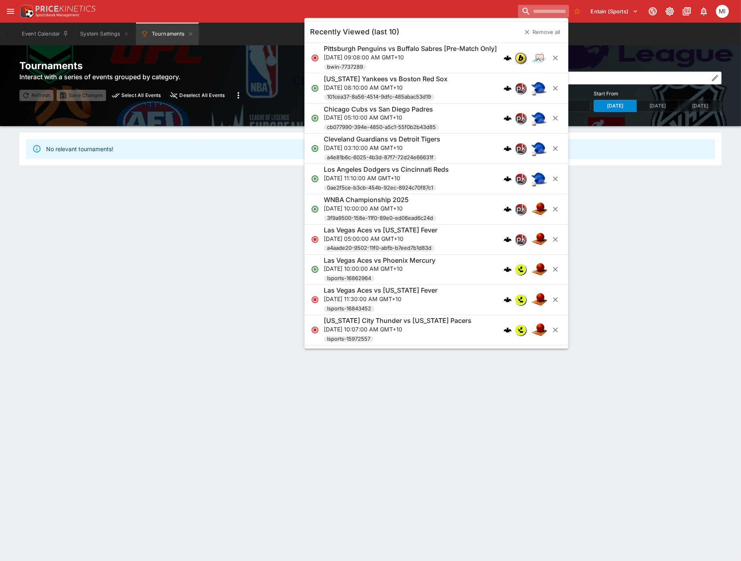
paste input "**********"
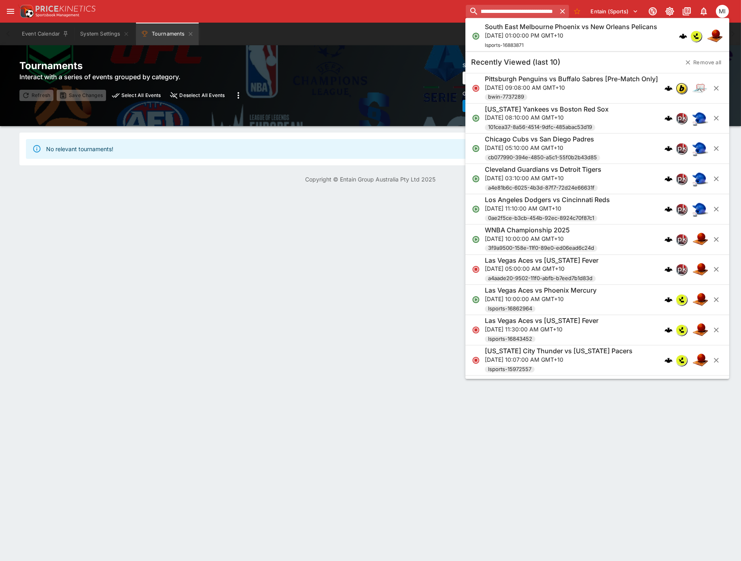
type input "**********"
click at [531, 35] on p "[DATE] 01:00:00 PM GMT+10" at bounding box center [571, 35] width 172 height 8
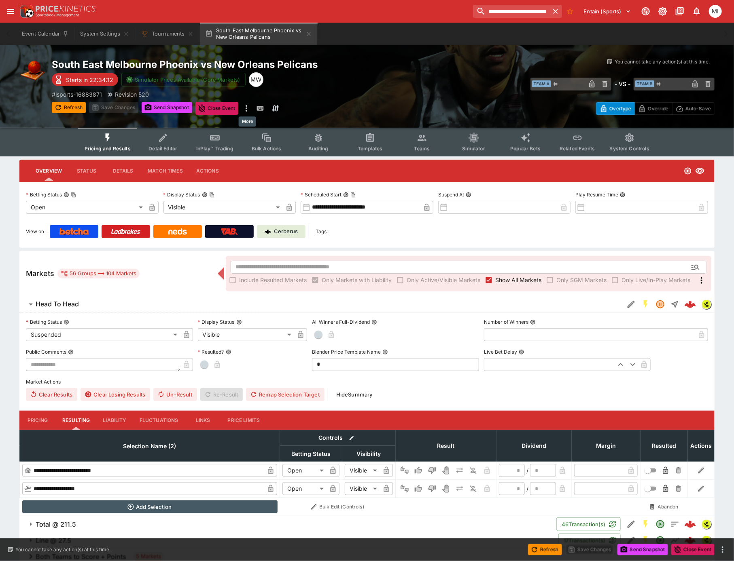
click at [249, 110] on icon "more" at bounding box center [246, 109] width 10 height 10
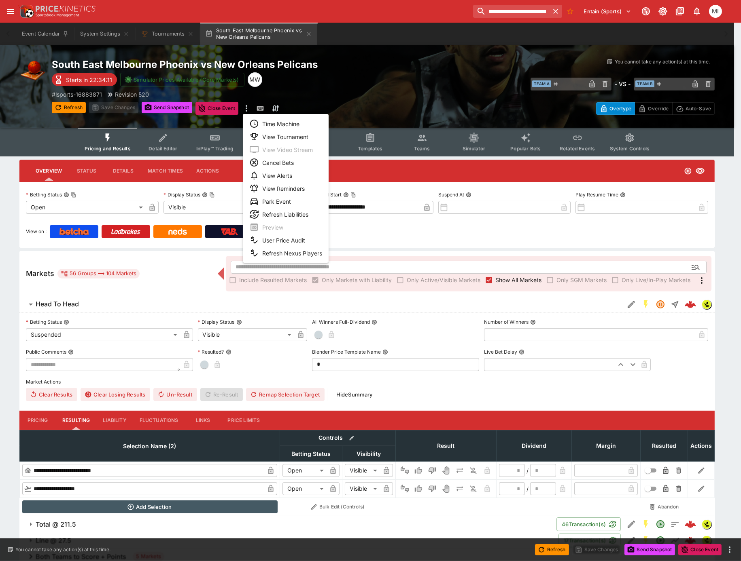
click at [280, 135] on li "View Tournament" at bounding box center [286, 136] width 86 height 13
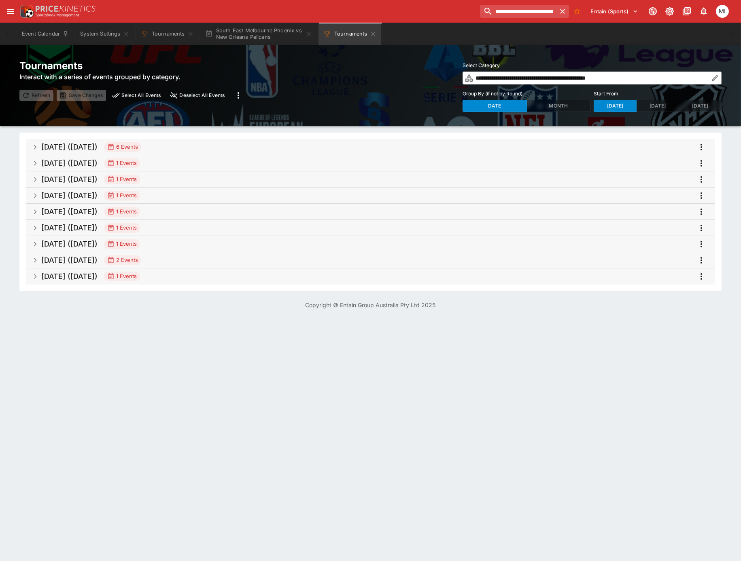
click at [195, 146] on span "[DATE] ([DATE]) 6 Events" at bounding box center [374, 147] width 667 height 15
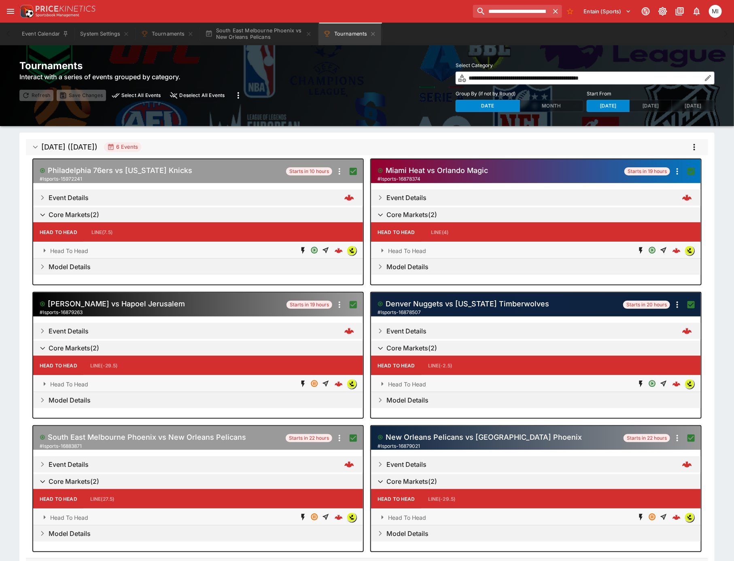
click at [695, 144] on icon "more" at bounding box center [694, 147] width 10 height 10
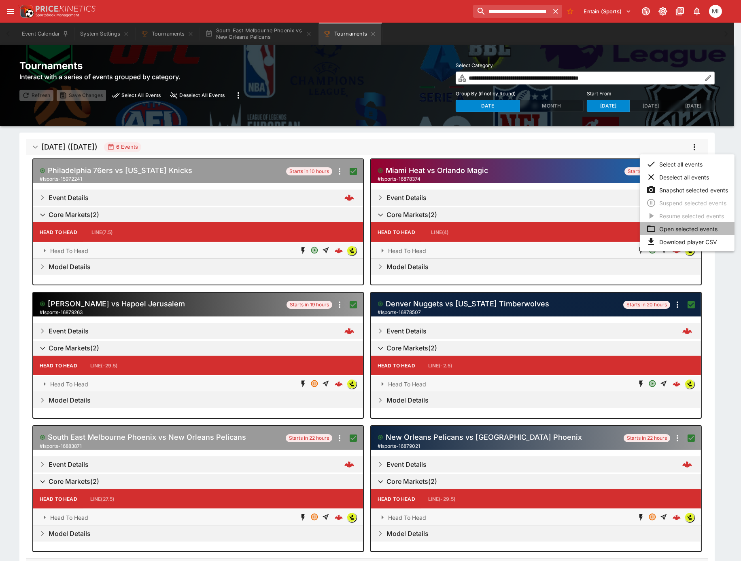
click at [680, 224] on li "Open selected events" at bounding box center [686, 228] width 95 height 13
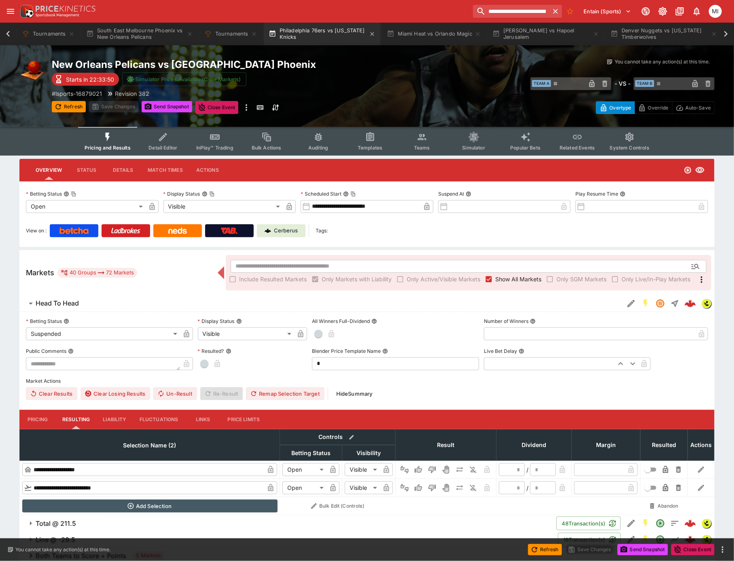
scroll to position [0, 245]
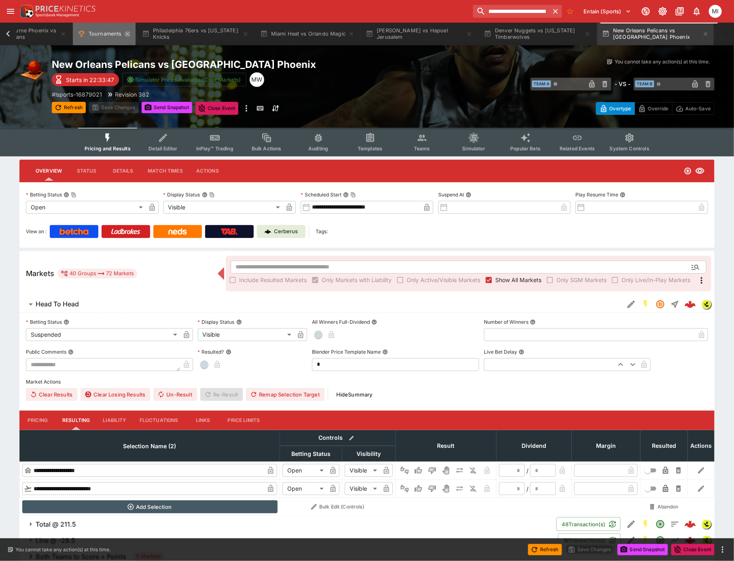
click at [125, 33] on icon "Tournaments" at bounding box center [127, 34] width 6 height 6
click at [8, 32] on icon at bounding box center [8, 34] width 4 height 6
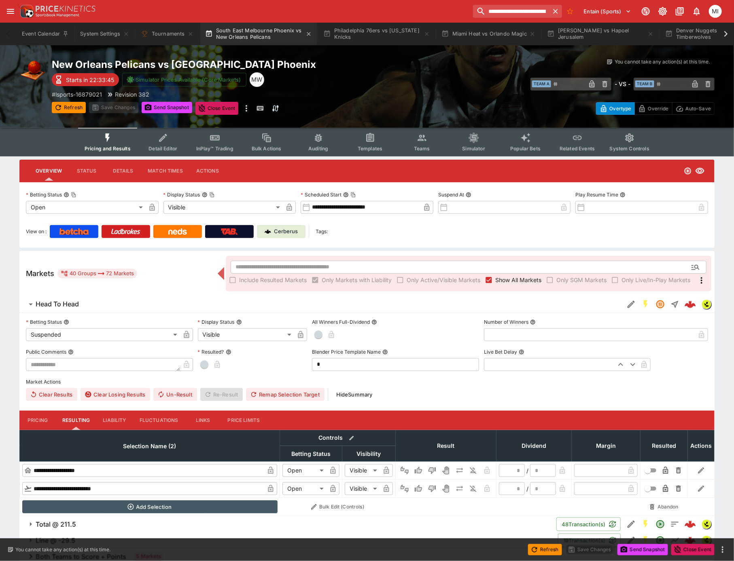
click at [259, 36] on button "South East Melbourne Phoenix vs New Orleans Pelicans" at bounding box center [258, 34] width 116 height 23
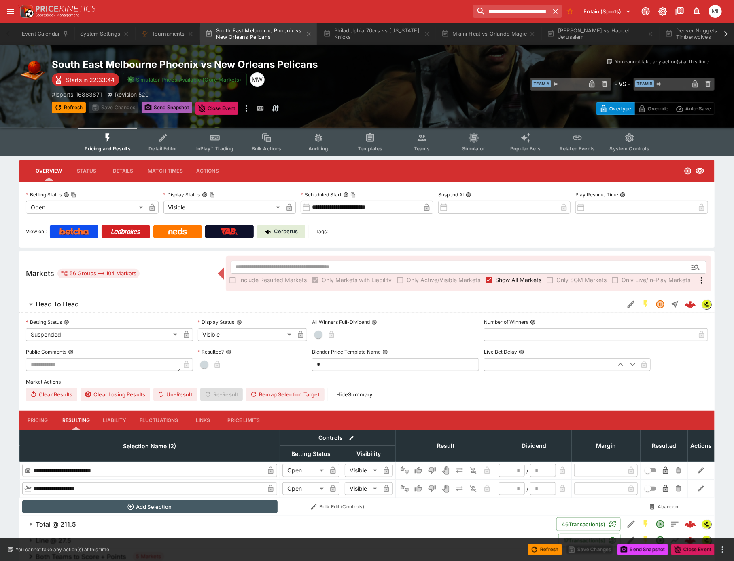
click at [159, 106] on button "Send Snapshot" at bounding box center [167, 107] width 51 height 11
click at [725, 33] on icon at bounding box center [725, 33] width 11 height 11
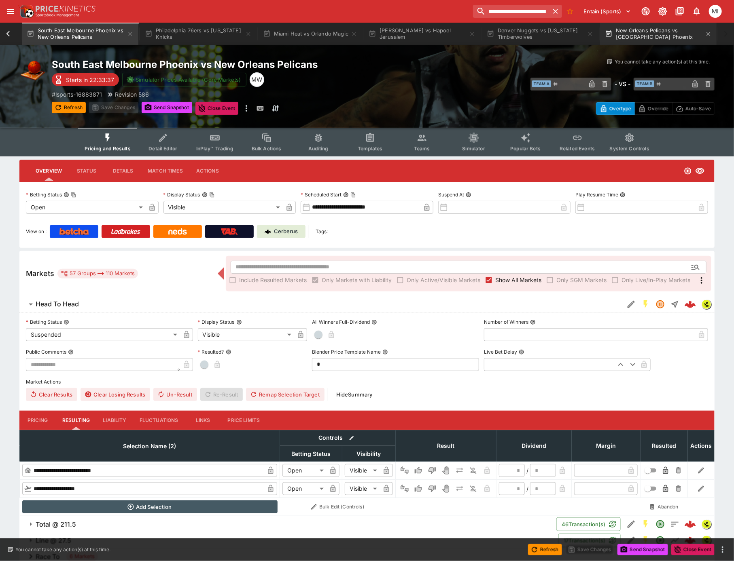
click at [660, 33] on button "New Orleans Pelicans vs South East Melbourne Phoenix" at bounding box center [658, 34] width 116 height 23
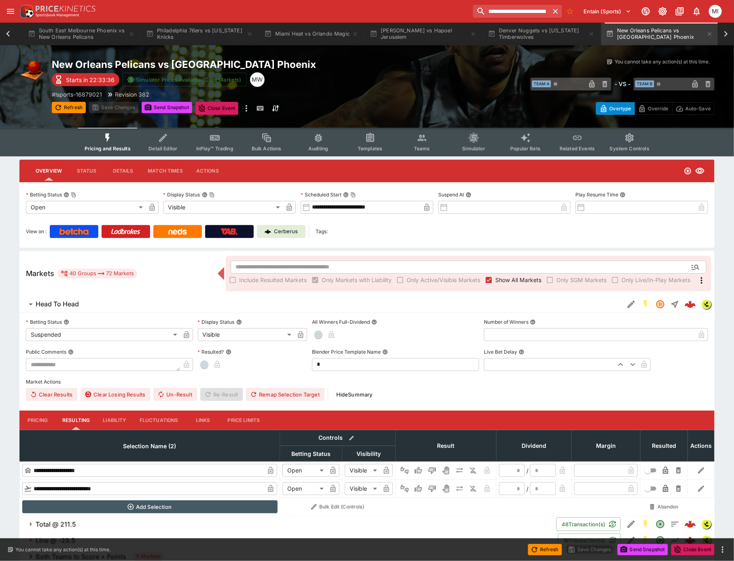
scroll to position [0, 181]
click at [177, 104] on button "Send Snapshot" at bounding box center [167, 107] width 51 height 11
click at [9, 36] on icon at bounding box center [8, 34] width 4 height 6
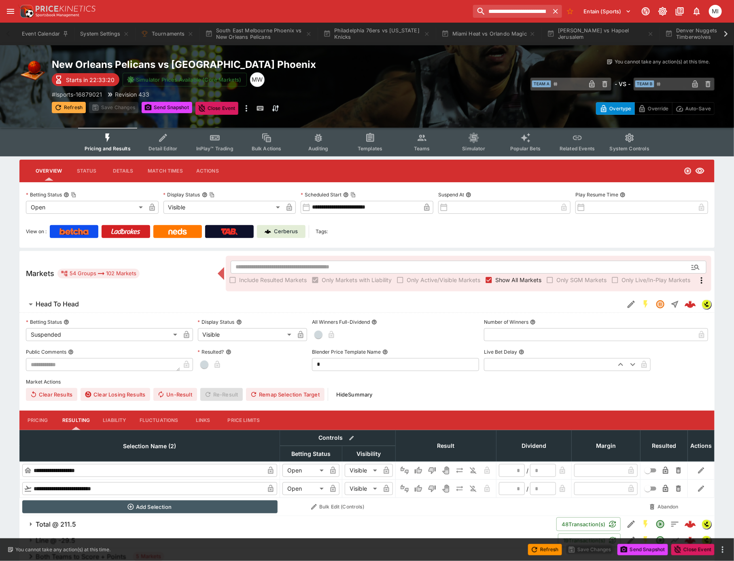
click at [68, 105] on button "Refresh" at bounding box center [69, 107] width 34 height 11
click at [267, 32] on button "South East Melbourne Phoenix vs New Orleans Pelicans" at bounding box center [258, 34] width 116 height 23
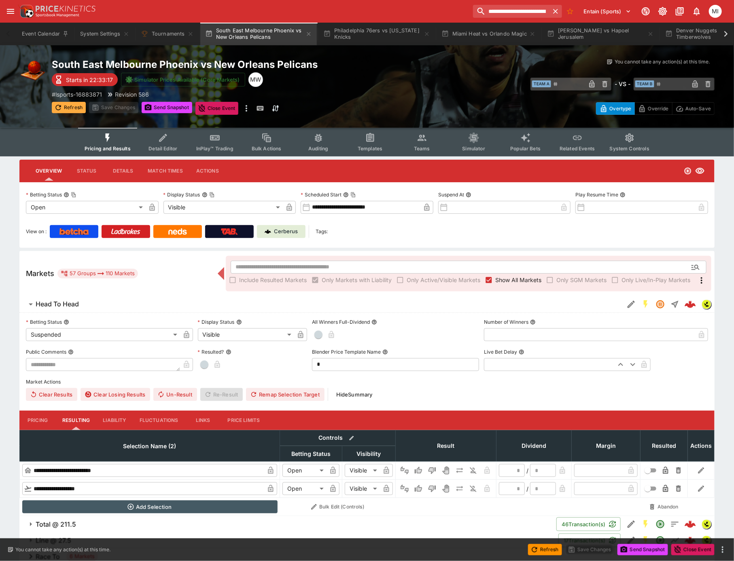
click at [71, 110] on button "Refresh" at bounding box center [69, 107] width 34 height 11
click at [74, 105] on button "Refresh" at bounding box center [69, 107] width 34 height 11
click at [43, 419] on button "Pricing" at bounding box center [37, 420] width 36 height 19
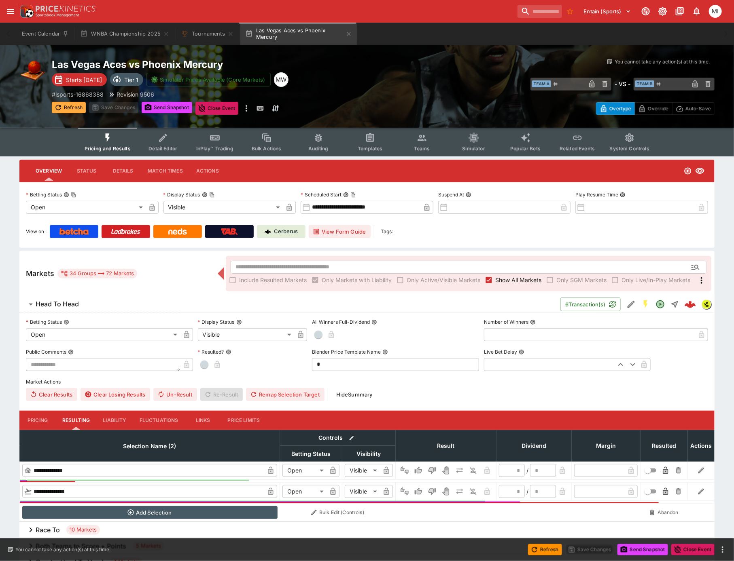
click at [69, 109] on button "Refresh" at bounding box center [69, 107] width 34 height 11
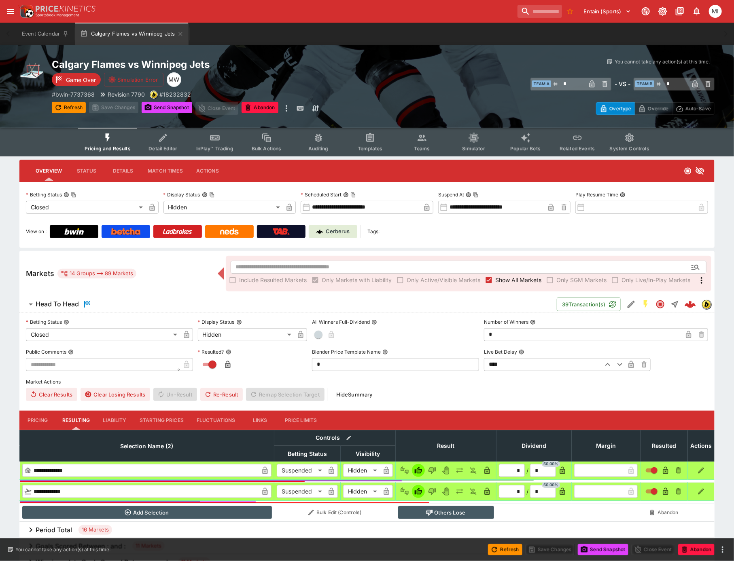
click at [113, 422] on button "Liability" at bounding box center [114, 420] width 36 height 19
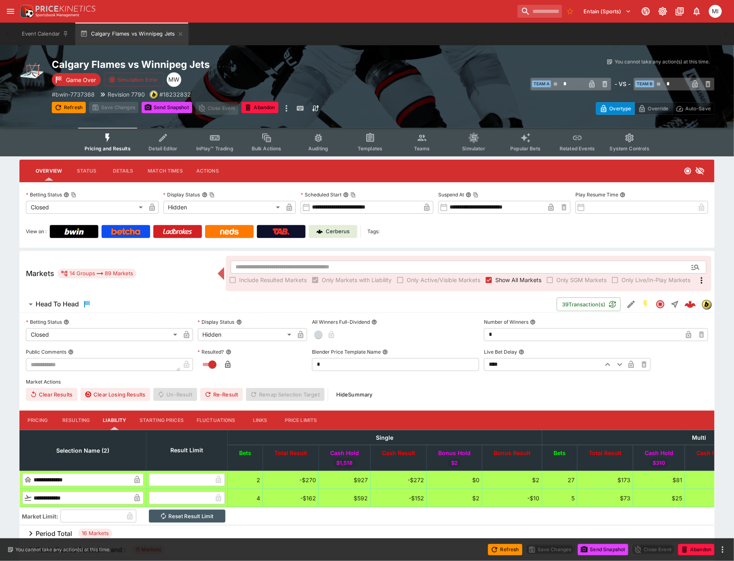
click at [36, 421] on button "Pricing" at bounding box center [37, 420] width 36 height 19
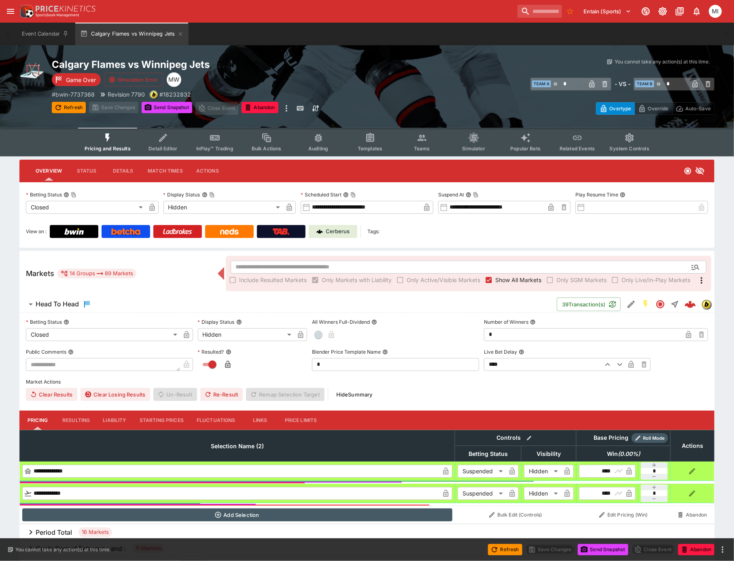
click at [65, 416] on button "Resulting" at bounding box center [76, 420] width 40 height 19
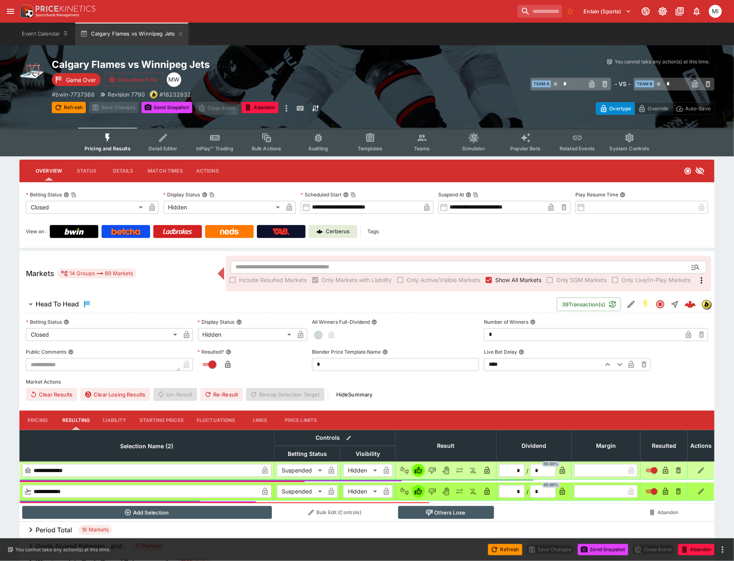
click at [431, 473] on icon "Lose" at bounding box center [432, 471] width 8 height 8
type input "*"
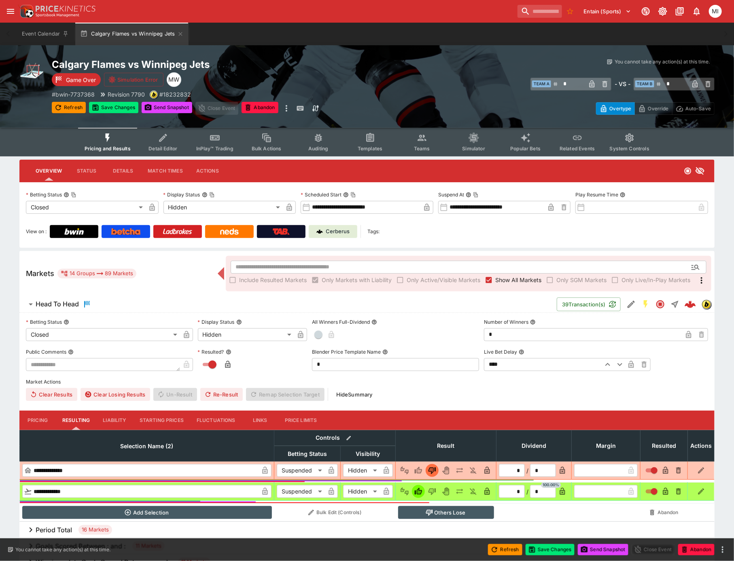
click at [486, 467] on icon "button" at bounding box center [487, 471] width 8 height 8
click at [228, 364] on icon "button" at bounding box center [228, 365] width 4 height 3
click at [318, 334] on span "button" at bounding box center [318, 335] width 8 height 8
click at [115, 110] on button "Save Changes" at bounding box center [113, 107] width 49 height 11
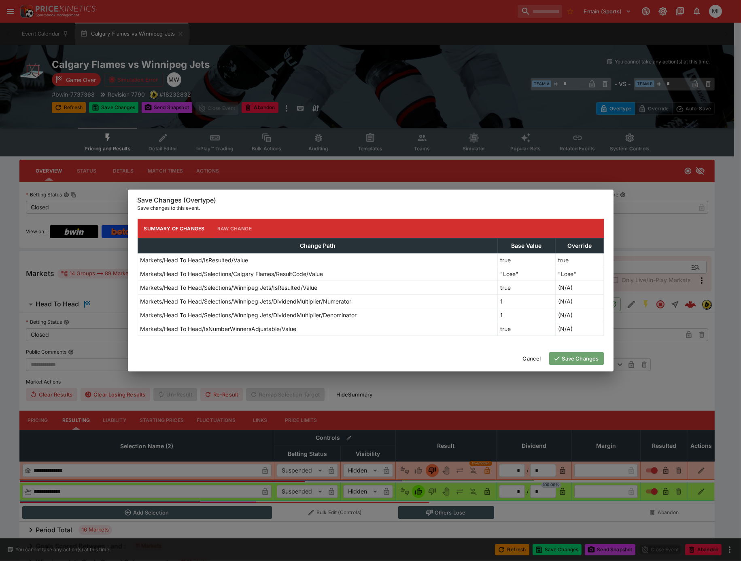
click at [572, 355] on button "Save Changes" at bounding box center [576, 358] width 55 height 13
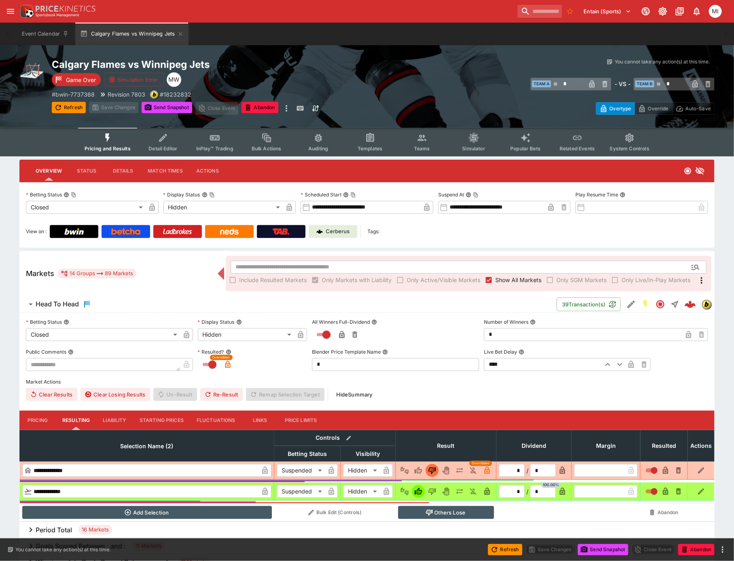
click at [328, 228] on p "Cerberus" at bounding box center [338, 232] width 24 height 8
click at [511, 277] on span "Show All Markets" at bounding box center [518, 280] width 46 height 8
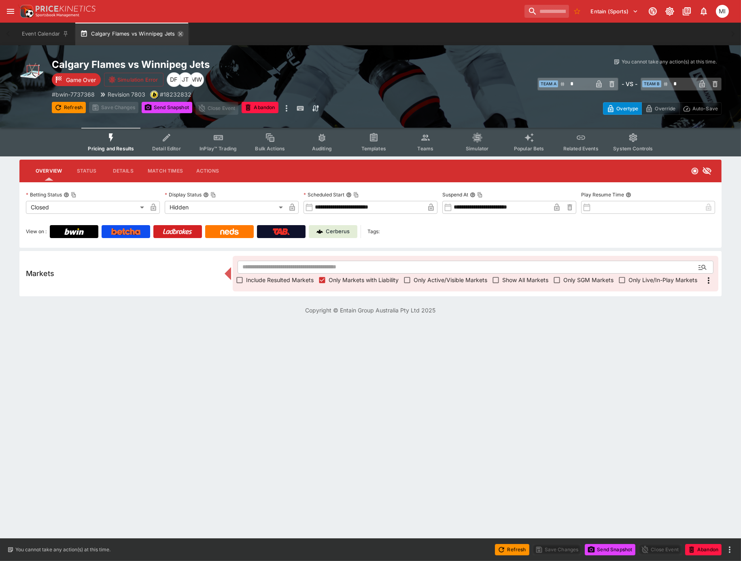
click at [178, 33] on icon "button" at bounding box center [180, 34] width 6 height 6
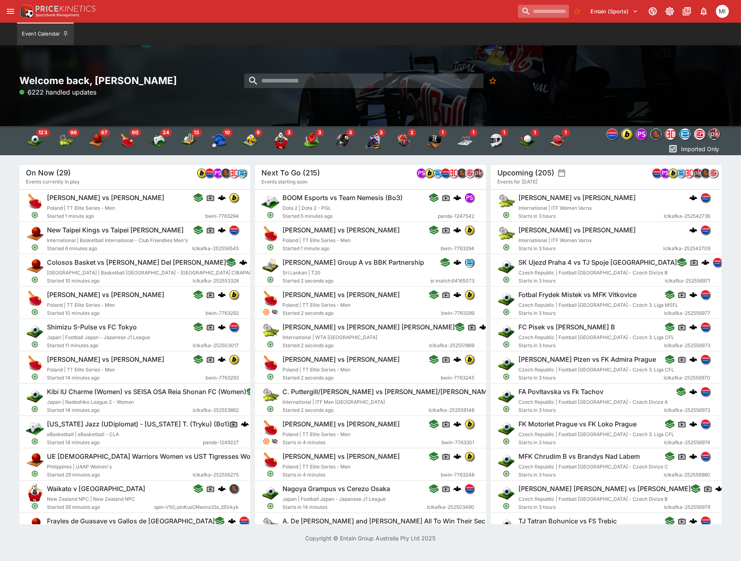
click at [541, 10] on input "search" at bounding box center [543, 11] width 51 height 13
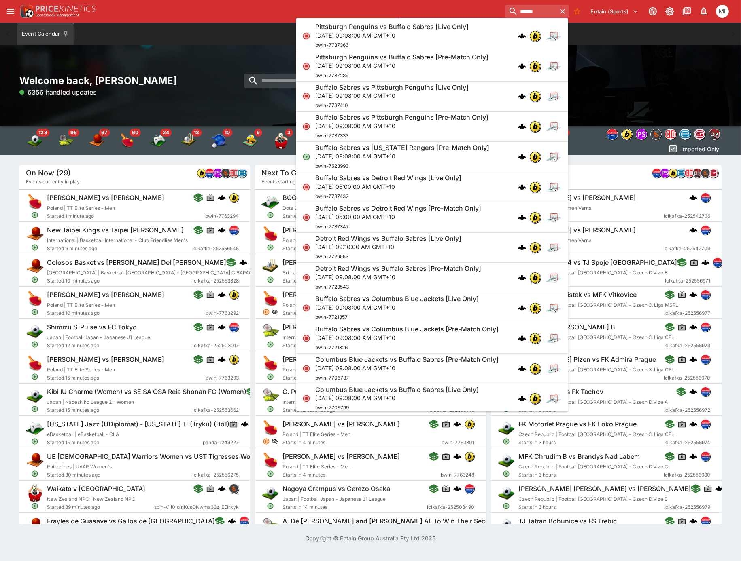
type input "******"
click at [381, 66] on p "Sat, Oct 4, 2025, 09:08:00 AM GMT+10" at bounding box center [401, 65] width 173 height 8
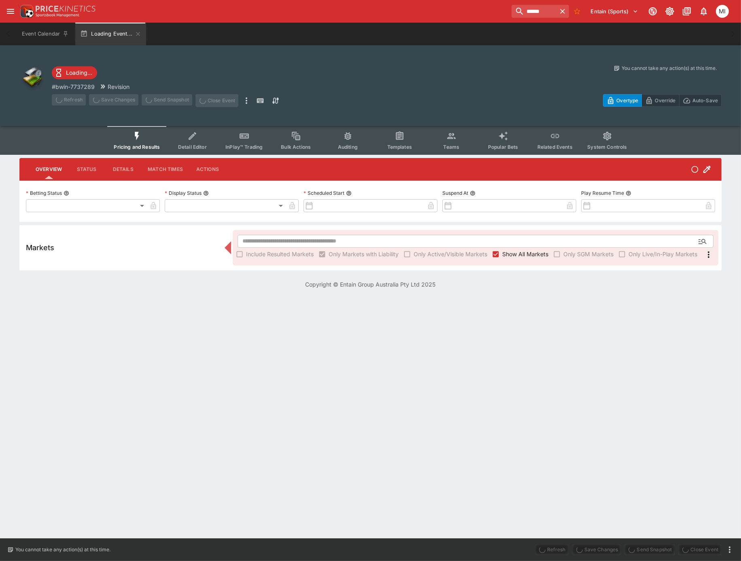
type input "**********"
type input "******"
type input "**********"
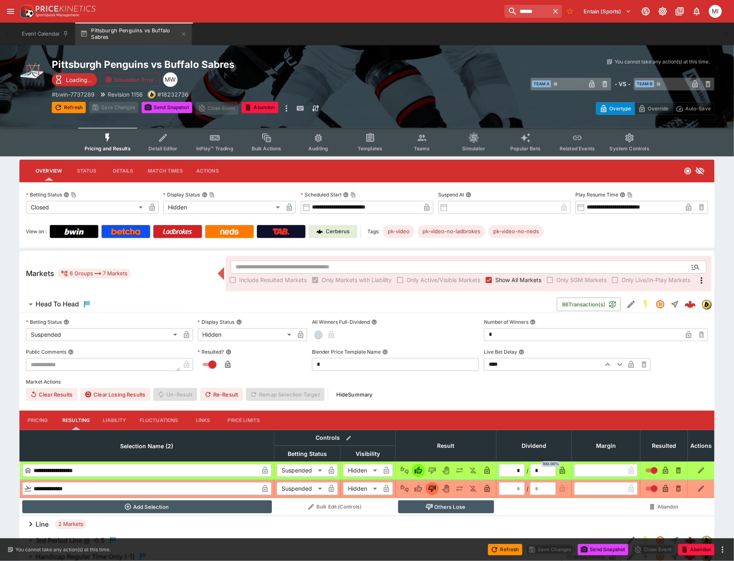
click at [500, 281] on span "Show All Markets" at bounding box center [518, 280] width 46 height 8
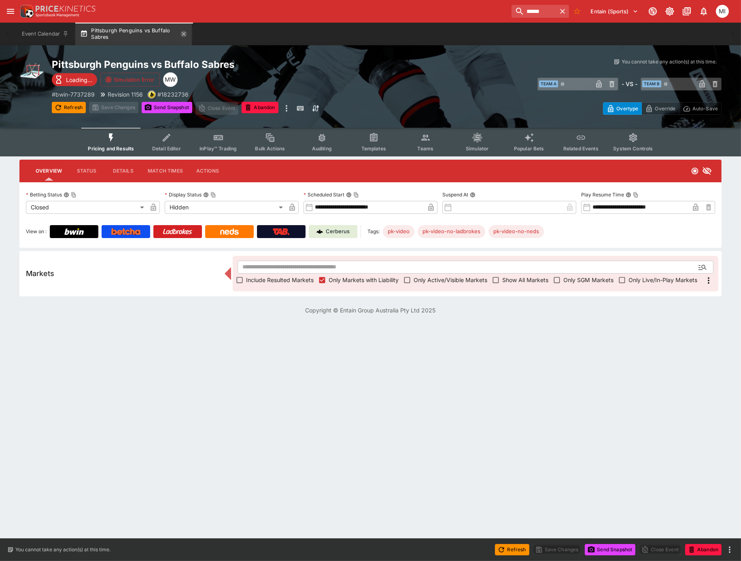
click at [185, 36] on icon "button" at bounding box center [183, 34] width 6 height 6
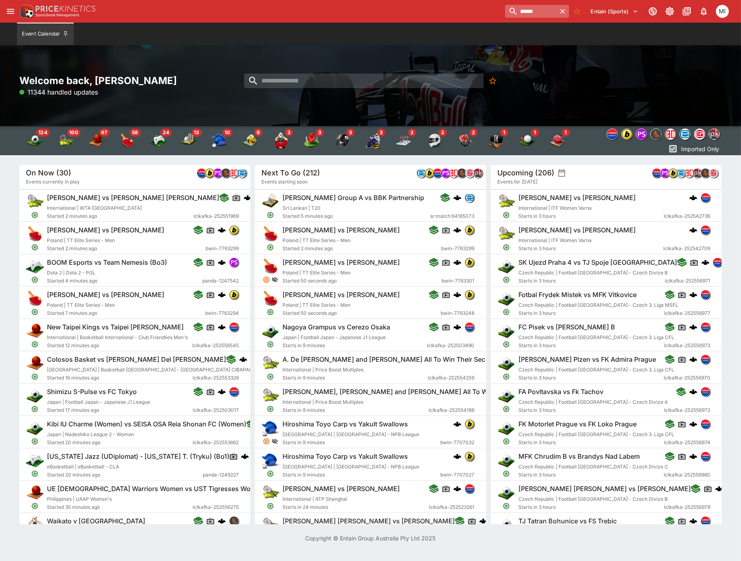
click at [508, 10] on input "******" at bounding box center [530, 11] width 51 height 13
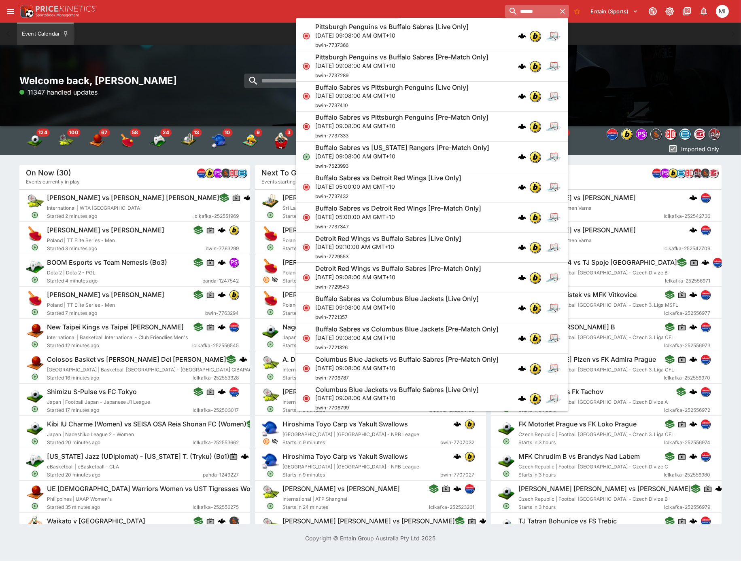
click at [508, 10] on input "******" at bounding box center [530, 11] width 51 height 13
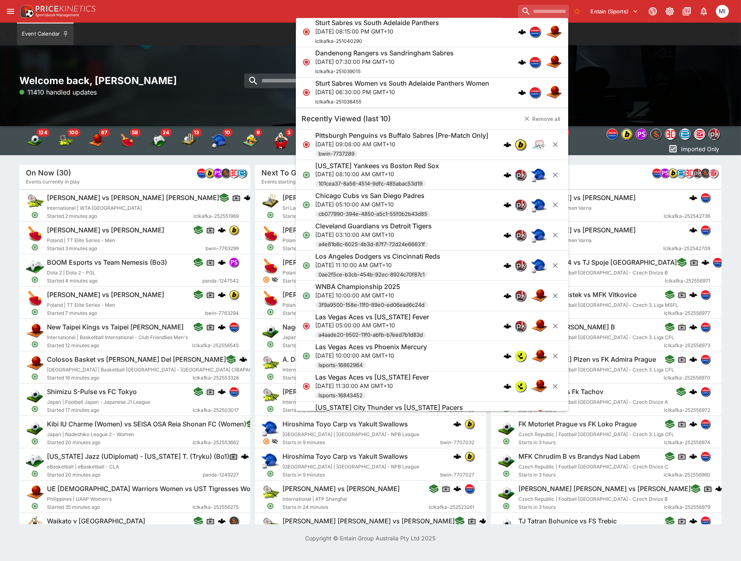
scroll to position [1456, 0]
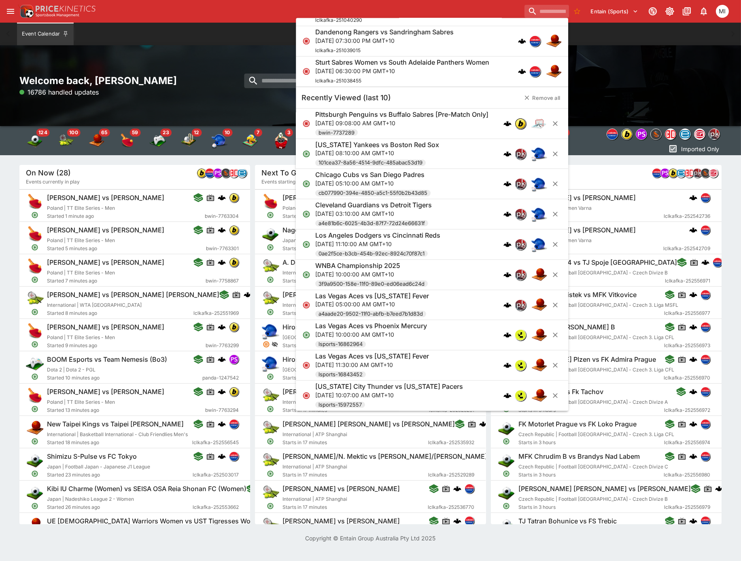
click at [236, 29] on div "Event Calendar" at bounding box center [370, 34] width 708 height 23
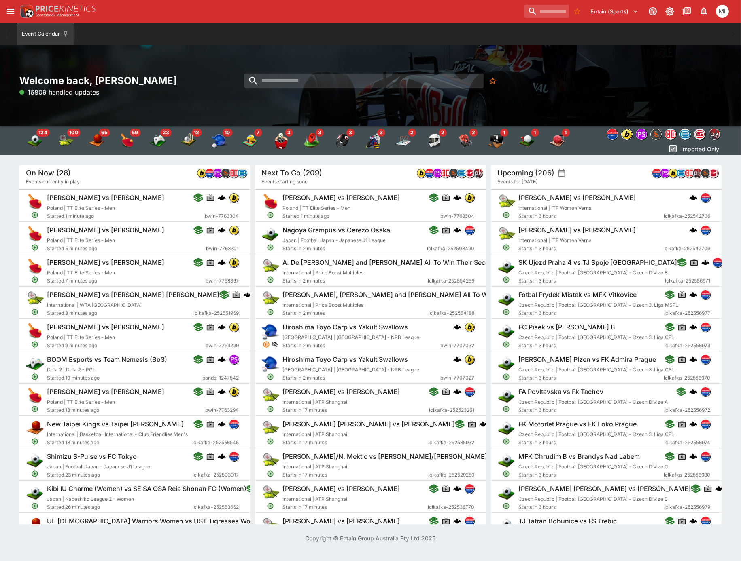
click at [13, 12] on icon "open drawer" at bounding box center [11, 11] width 10 height 10
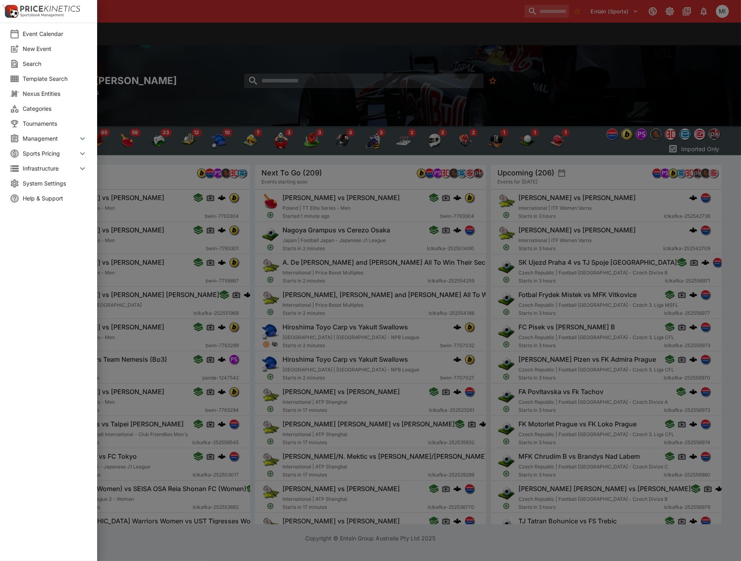
click at [41, 180] on span "System Settings" at bounding box center [55, 183] width 65 height 8
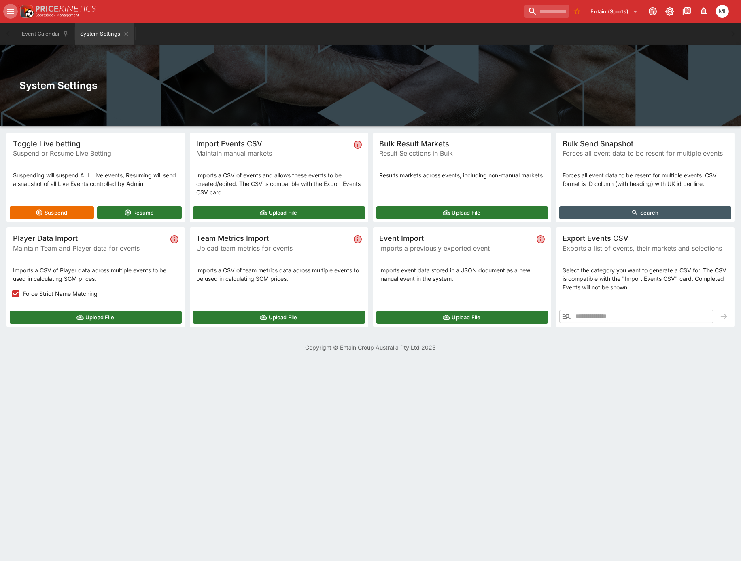
click at [11, 6] on icon "open drawer" at bounding box center [11, 11] width 10 height 10
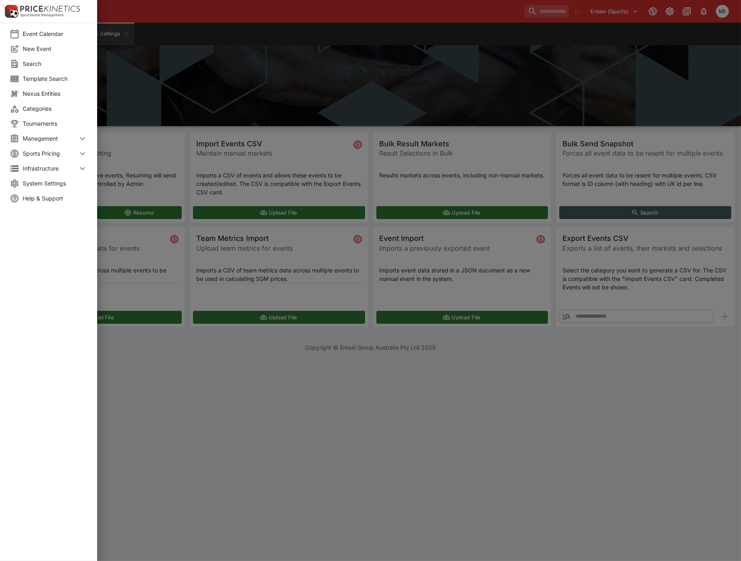
click at [42, 127] on span "Tournaments" at bounding box center [55, 123] width 65 height 8
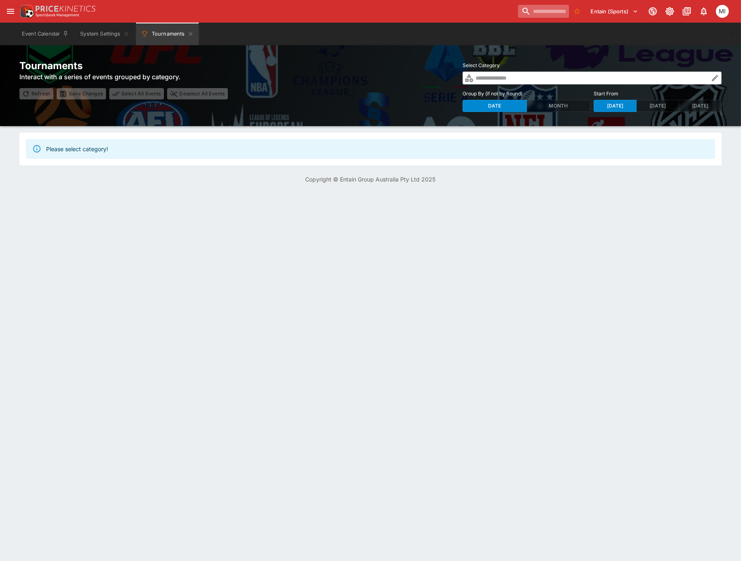
click at [542, 15] on input "search" at bounding box center [543, 11] width 51 height 13
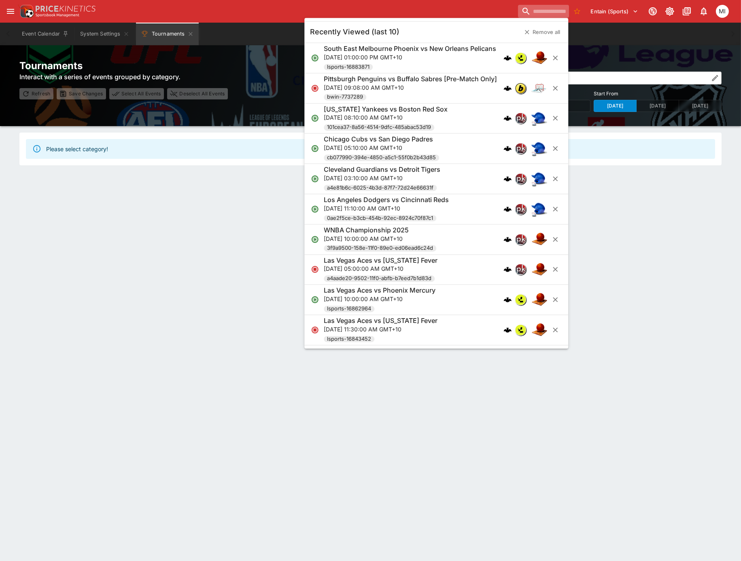
paste input "**********"
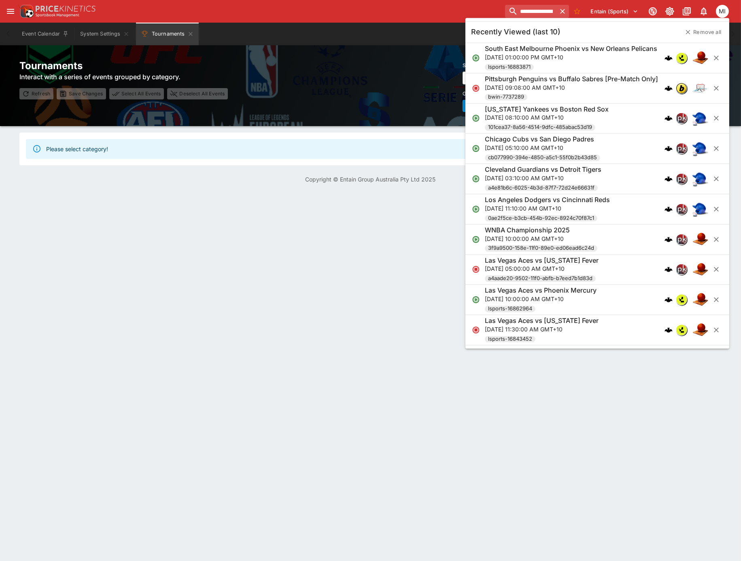
scroll to position [0, 45]
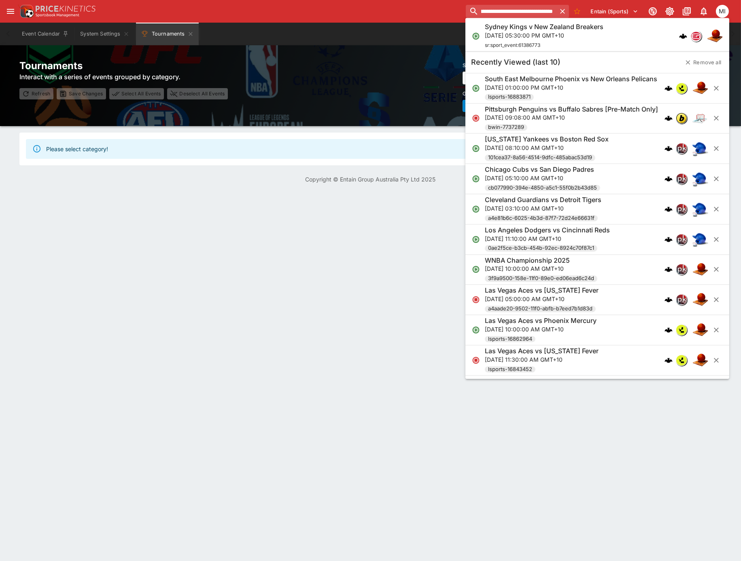
type input "**********"
click at [531, 41] on div "Sydney Kings v New Zealand Breakers Sat, Oct 4, 2025, 05:30:00 PM GMT+10 sr:spo…" at bounding box center [544, 36] width 118 height 27
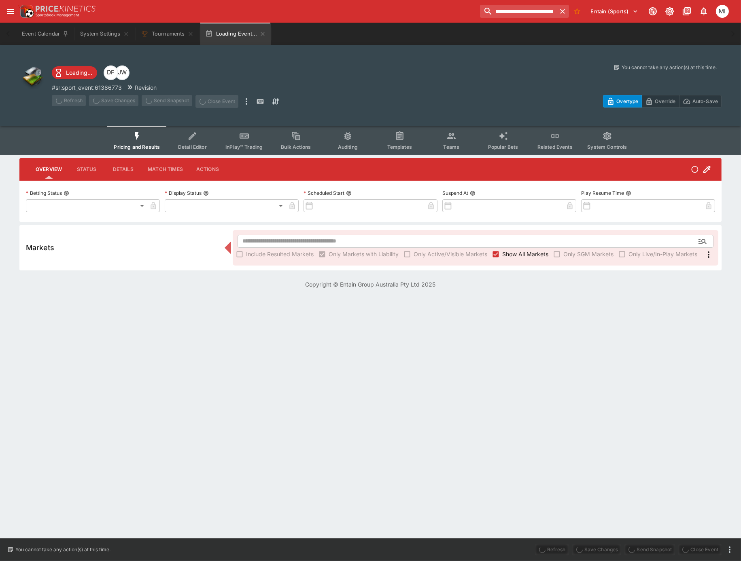
type input "**********"
type input "*******"
type input "**********"
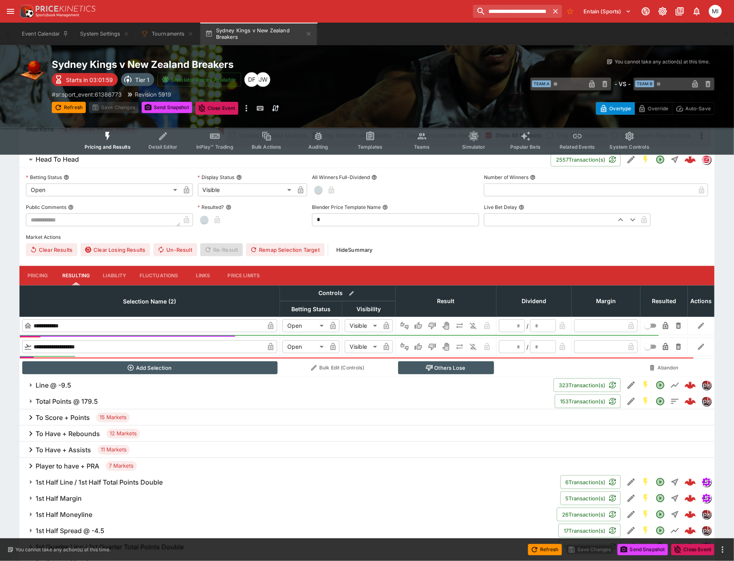
scroll to position [45, 0]
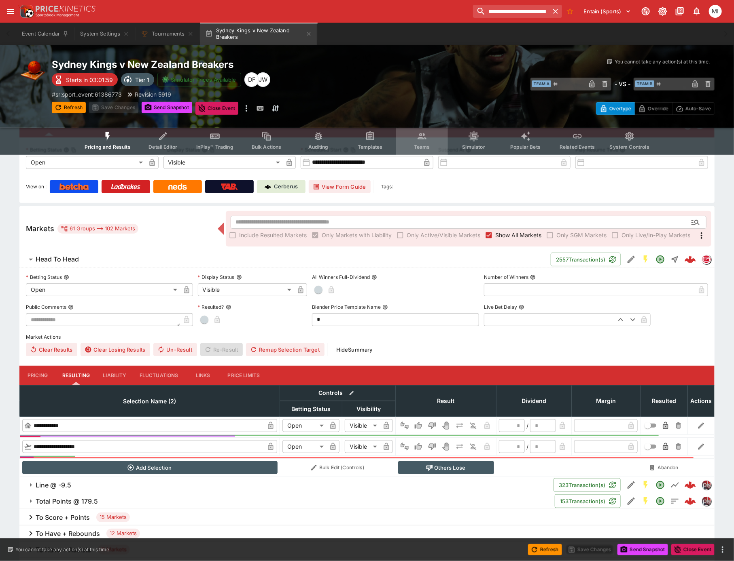
click at [414, 150] on button "Teams" at bounding box center [422, 140] width 52 height 29
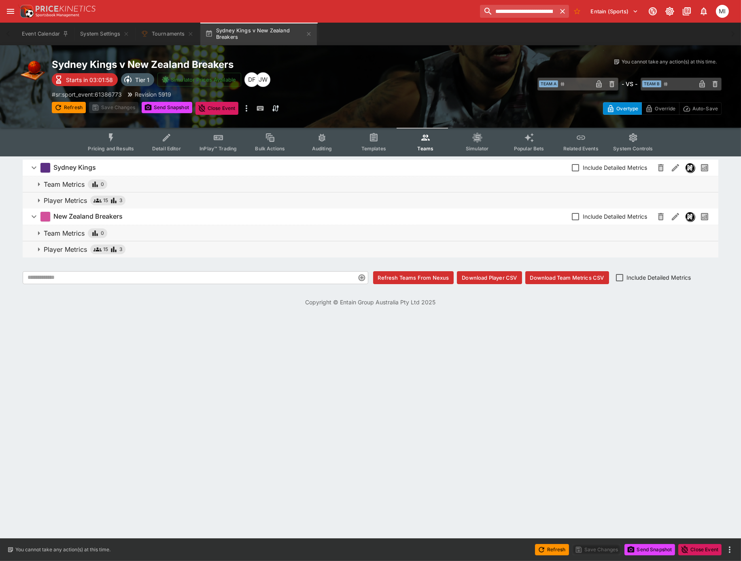
click at [65, 200] on p "Player Metrics" at bounding box center [65, 201] width 43 height 10
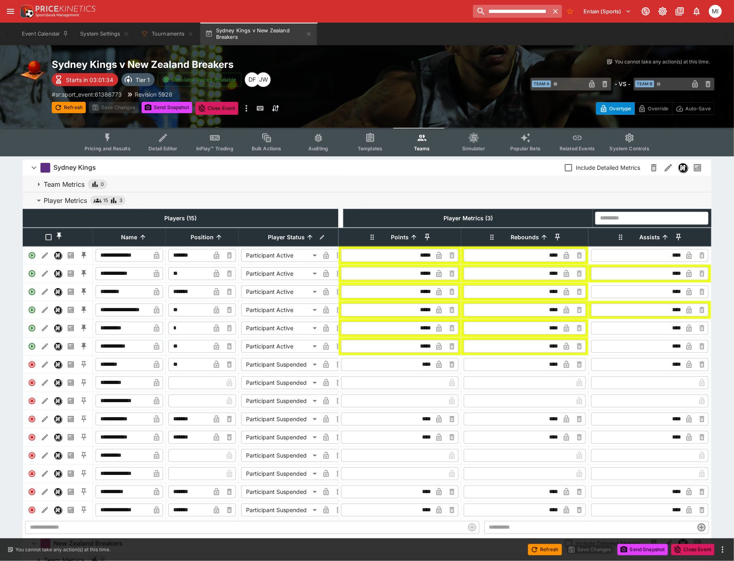
click at [552, 10] on icon "button" at bounding box center [555, 11] width 8 height 8
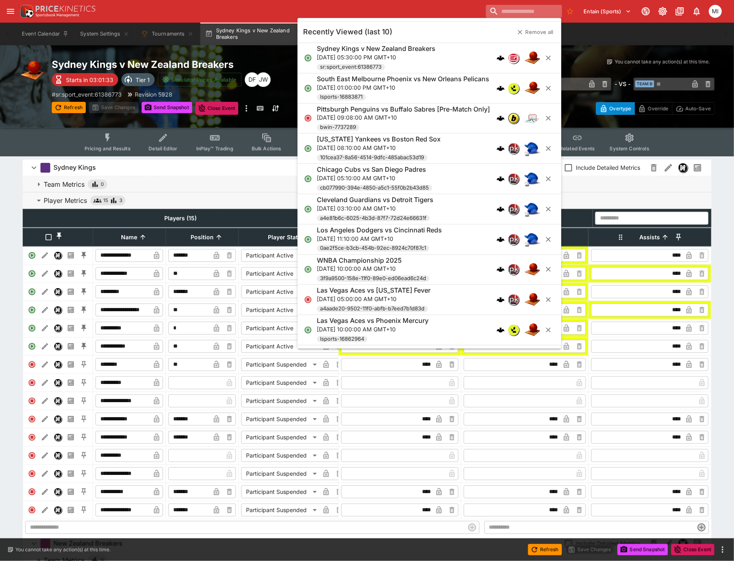
click at [521, 10] on input "search" at bounding box center [524, 11] width 76 height 13
paste input "**********"
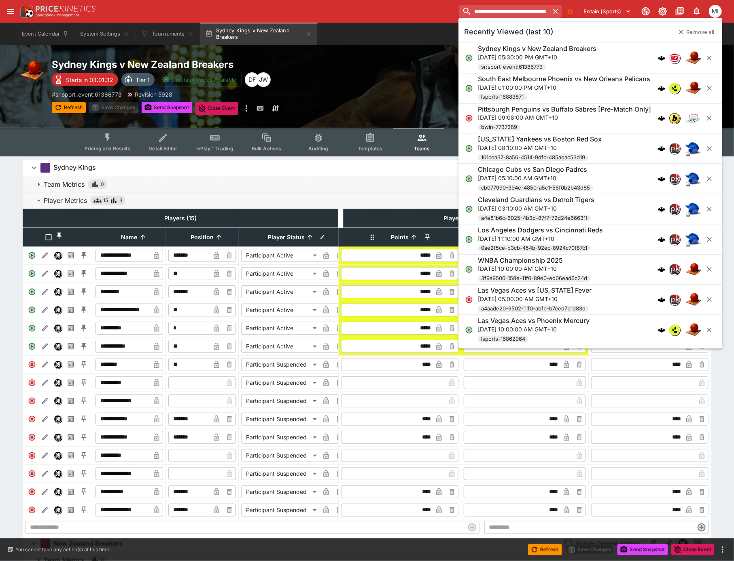
scroll to position [0, 42]
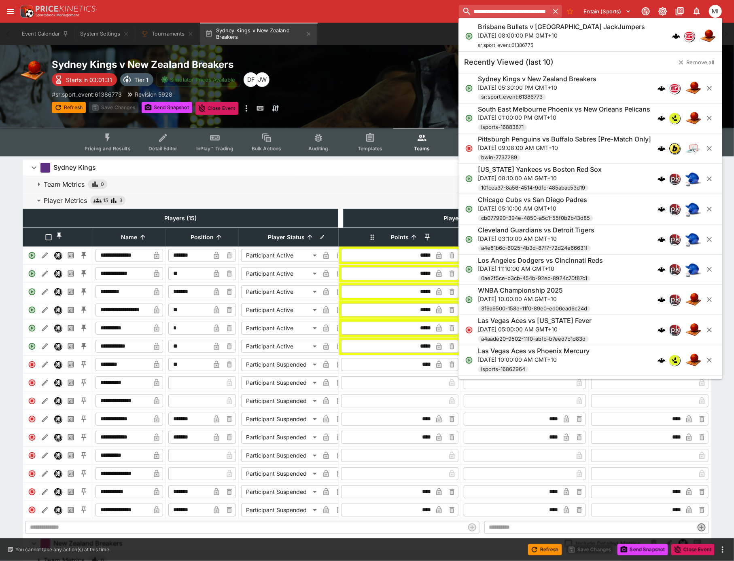
type input "**********"
click at [523, 37] on p "Sat, Oct 4, 2025, 08:00:00 PM GMT+10" at bounding box center [561, 35] width 167 height 8
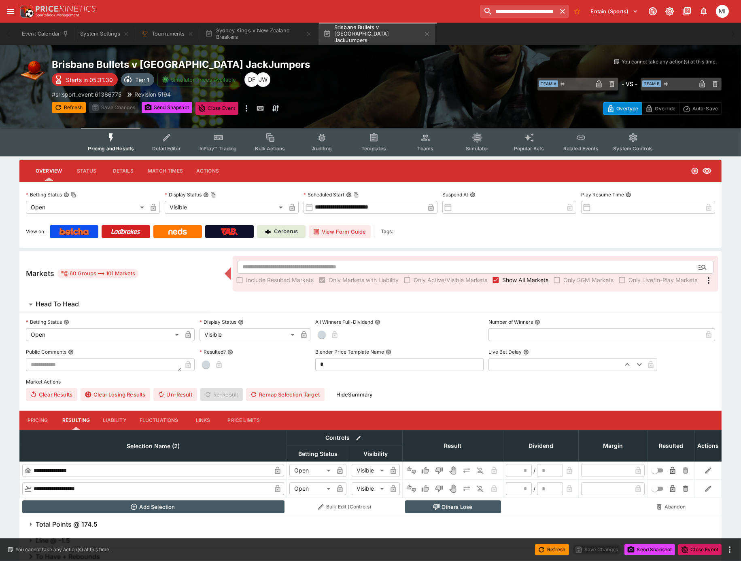
type input "**********"
type input "*******"
type input "**********"
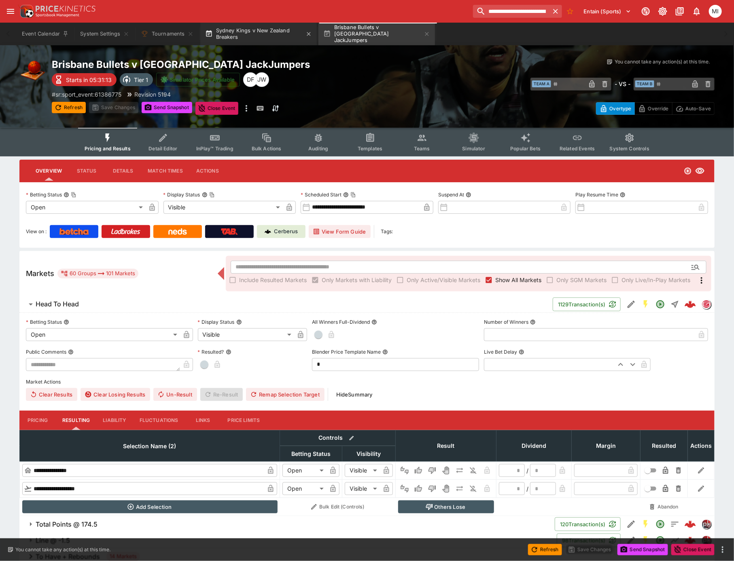
click at [277, 34] on button "Sydney Kings v New Zealand Breakers" at bounding box center [258, 34] width 116 height 23
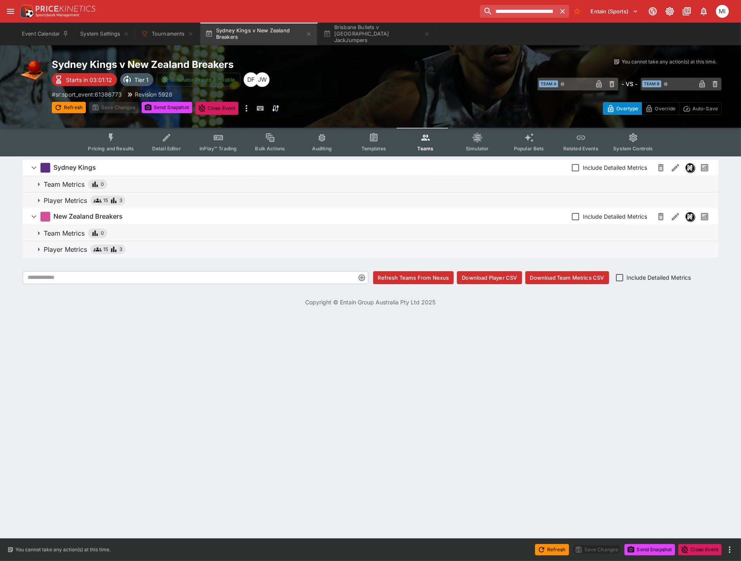
click at [70, 201] on p "Player Metrics" at bounding box center [65, 201] width 43 height 10
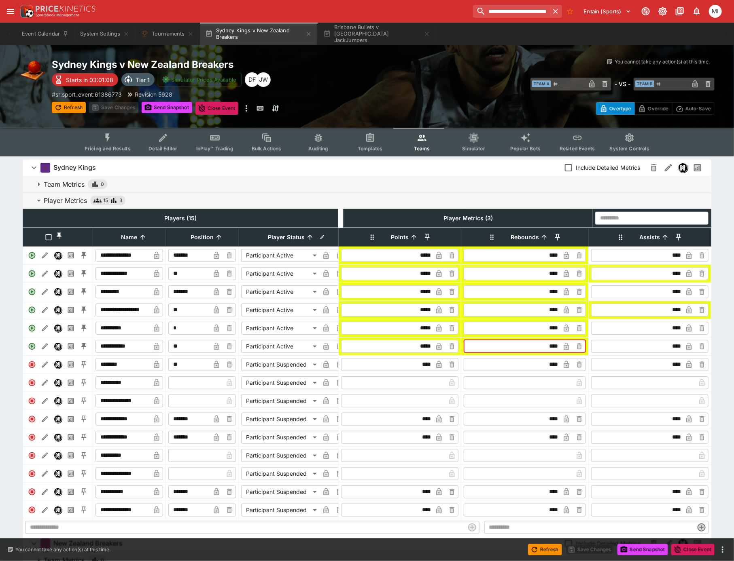
click at [554, 350] on input "****" at bounding box center [512, 346] width 94 height 13
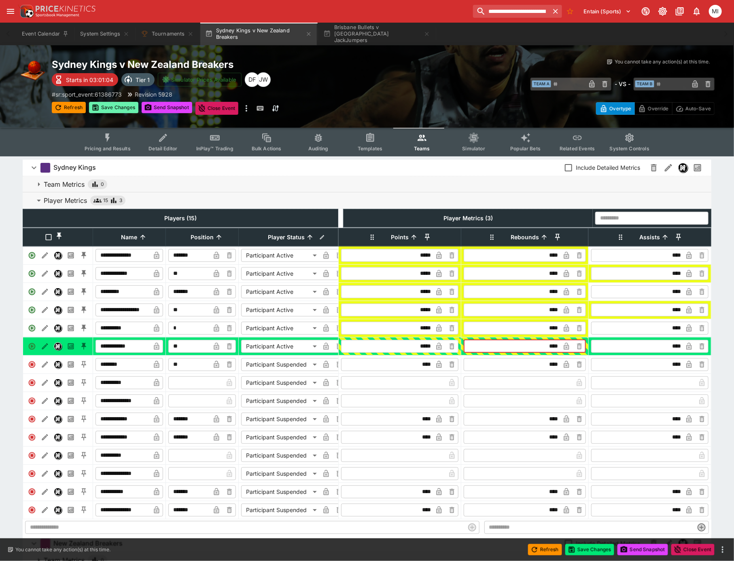
type input "****"
click at [110, 108] on button "Save Changes" at bounding box center [113, 107] width 49 height 11
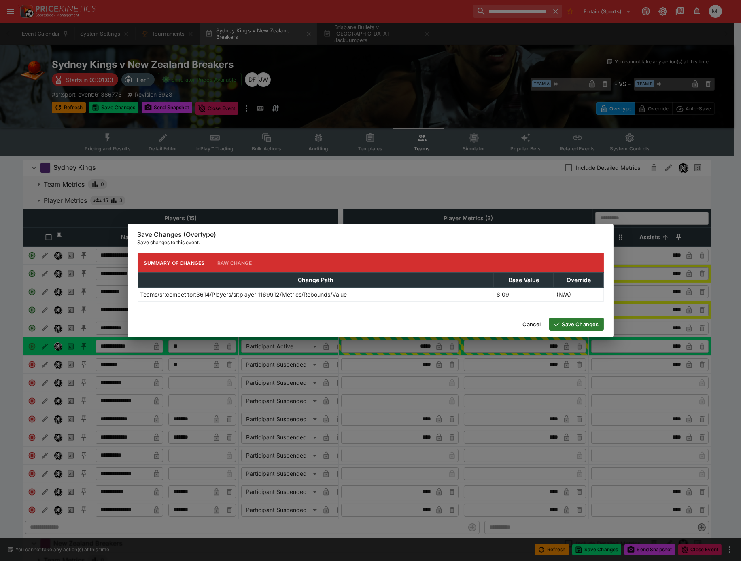
click at [578, 326] on button "Save Changes" at bounding box center [576, 324] width 55 height 13
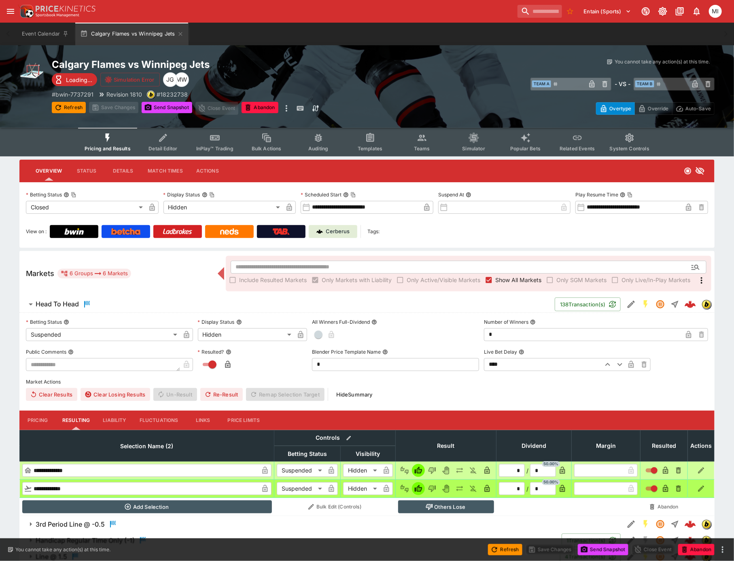
click at [429, 470] on icon "Lose" at bounding box center [431, 471] width 7 height 7
type input "*"
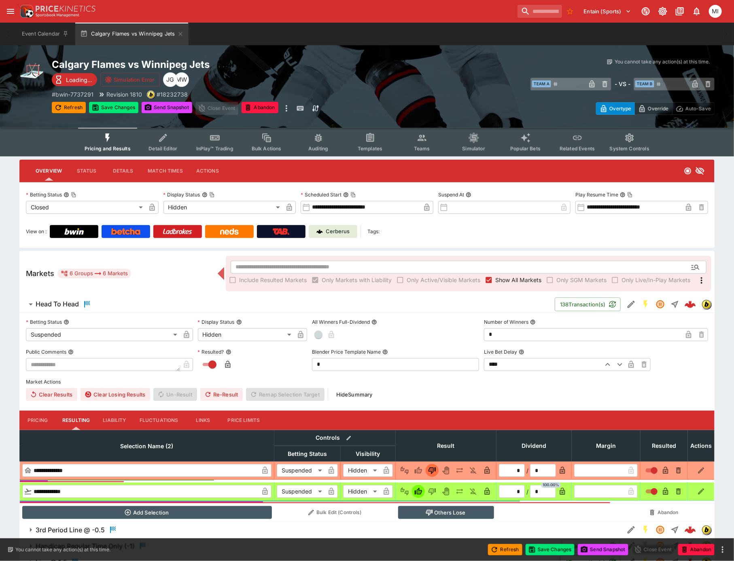
click at [665, 106] on p "Override" at bounding box center [657, 108] width 21 height 8
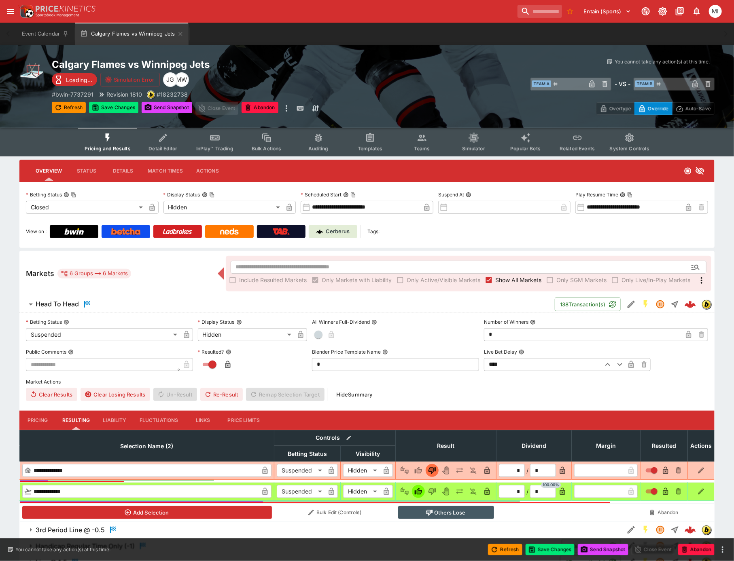
click at [486, 471] on icon "button" at bounding box center [487, 471] width 4 height 3
click at [318, 336] on span "button" at bounding box center [318, 335] width 8 height 8
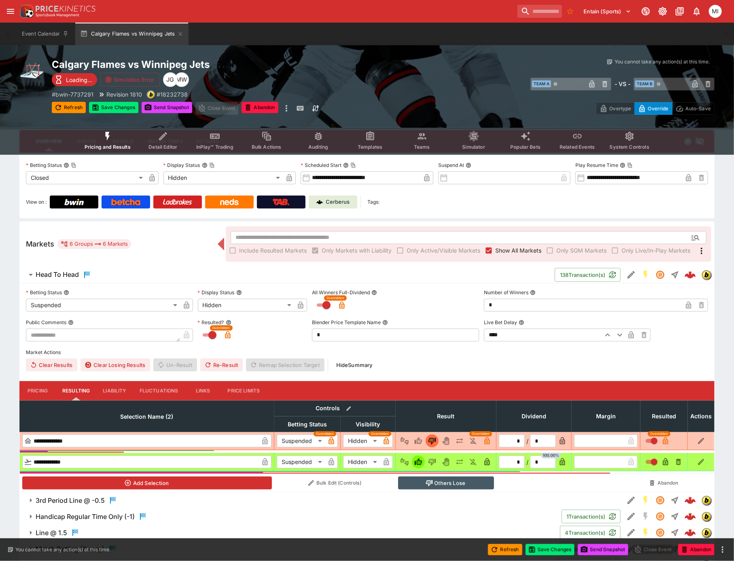
scroll to position [68, 0]
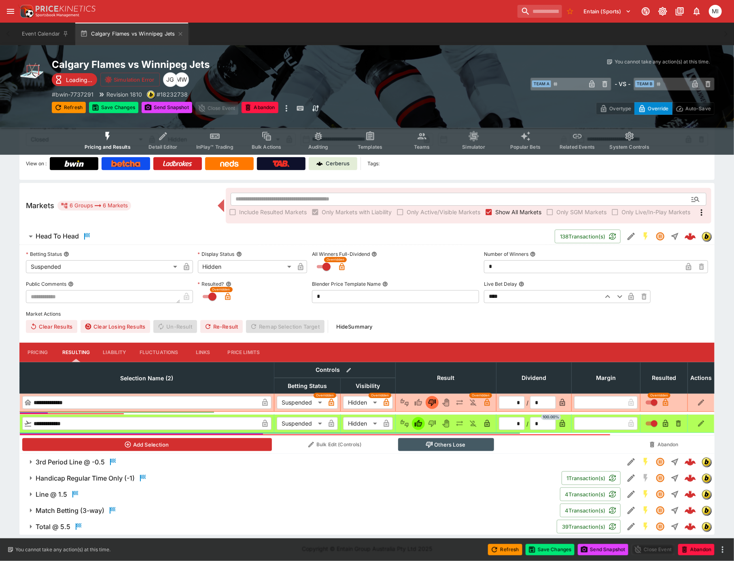
click at [46, 491] on h6 "Line @ 1.5" at bounding box center [52, 495] width 32 height 8
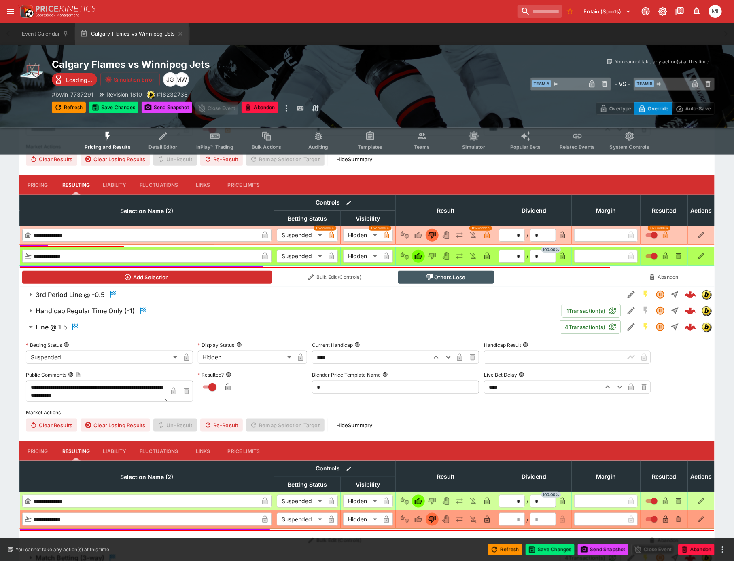
scroll to position [247, 0]
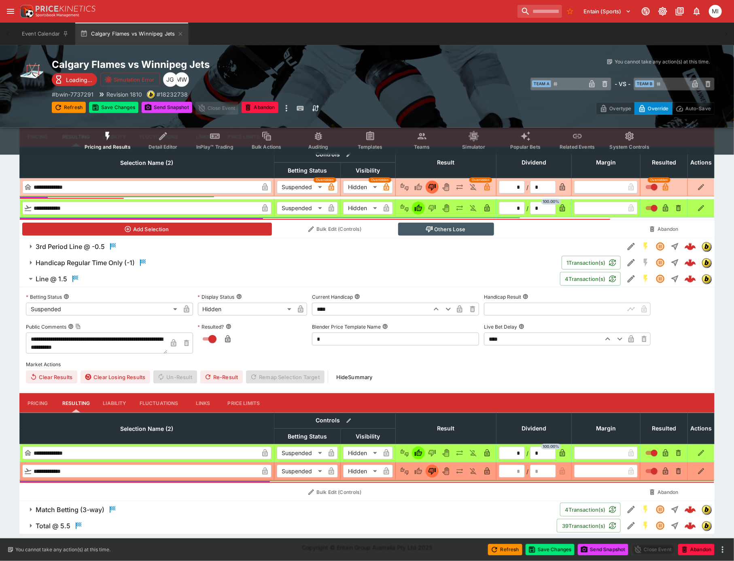
click at [67, 508] on h6 "Match Betting (3-way)" at bounding box center [70, 510] width 69 height 8
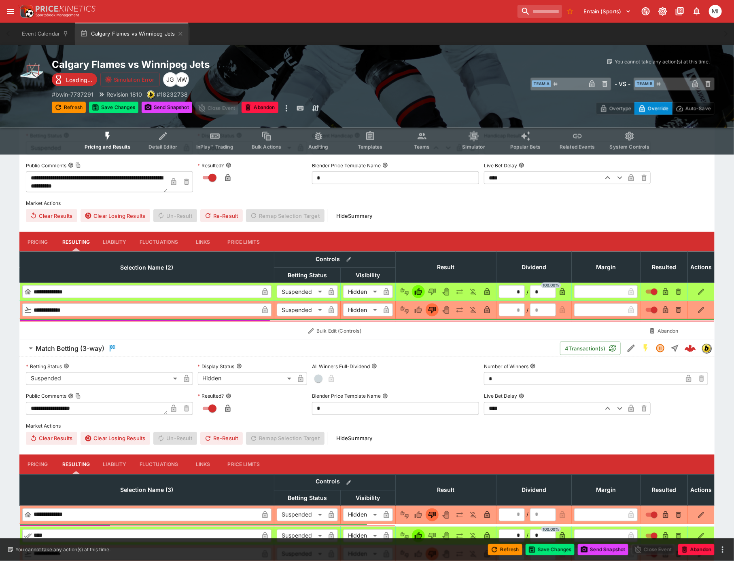
scroll to position [511, 0]
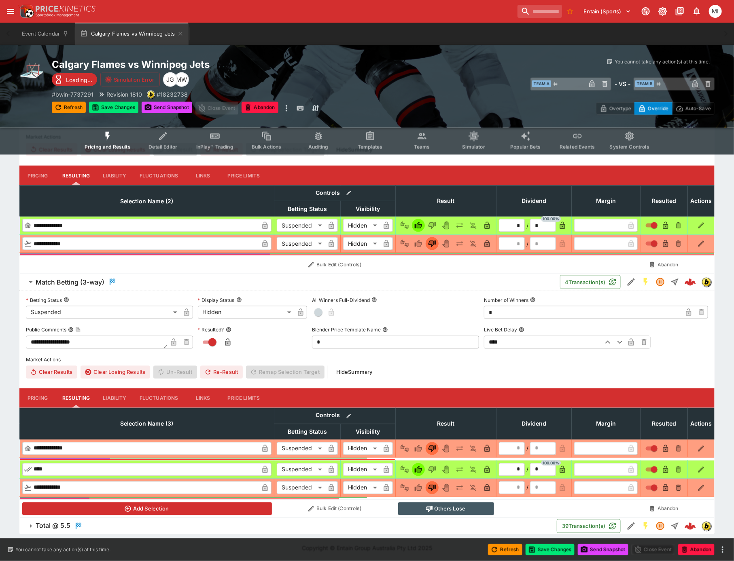
click at [42, 524] on h6 "Total @ 5.5" at bounding box center [53, 526] width 35 height 8
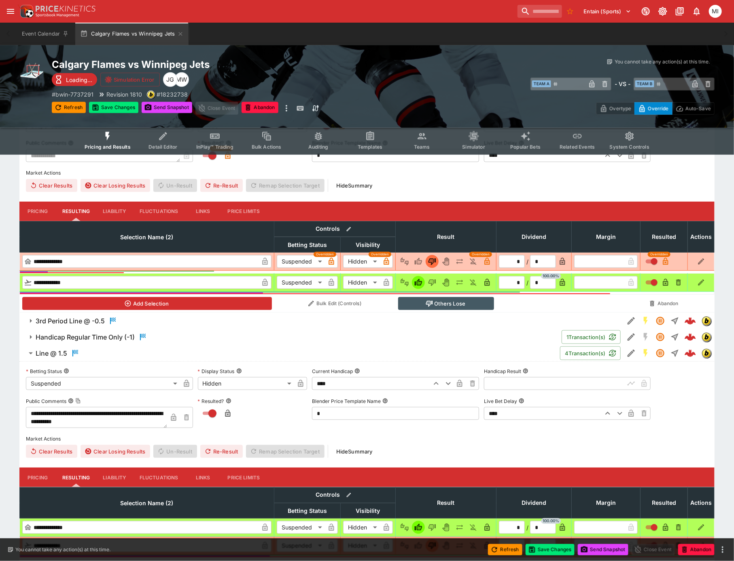
scroll to position [190, 0]
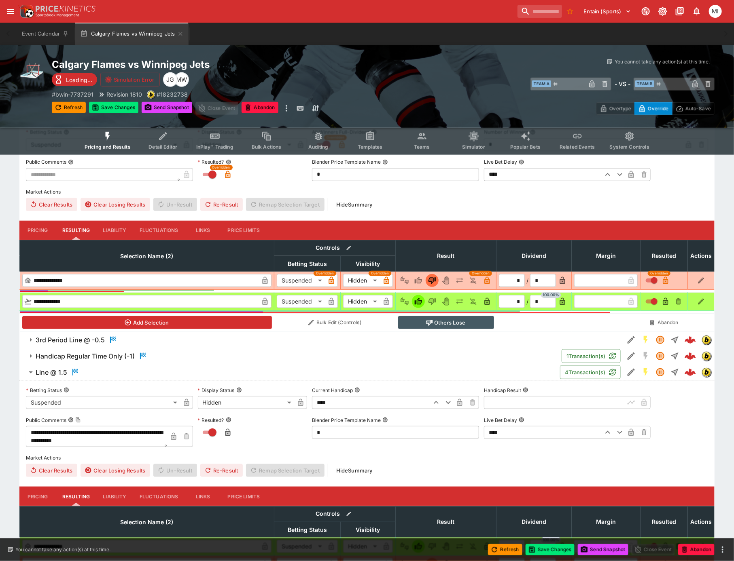
click at [63, 355] on h6 "Handicap Regular Time Only (-1)" at bounding box center [85, 356] width 99 height 8
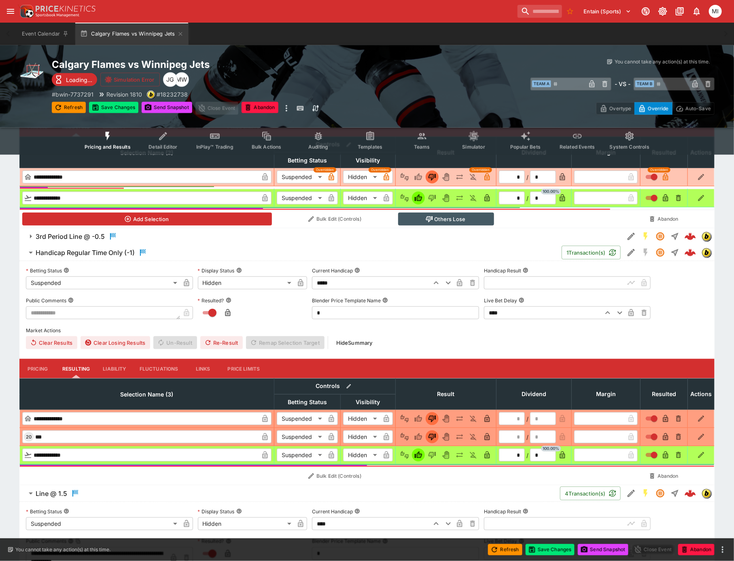
scroll to position [280, 0]
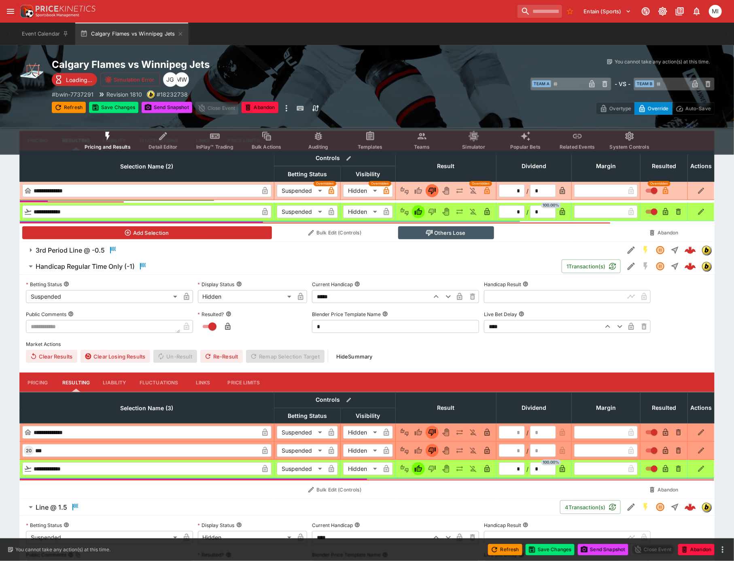
click at [75, 251] on h6 "3rd Period Line @ -0.5" at bounding box center [70, 250] width 69 height 8
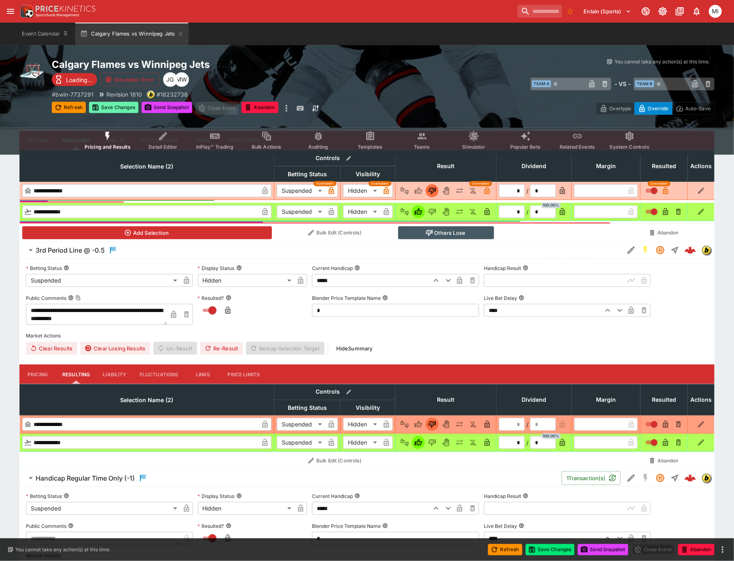
click at [120, 104] on button "Save Changes" at bounding box center [113, 107] width 49 height 11
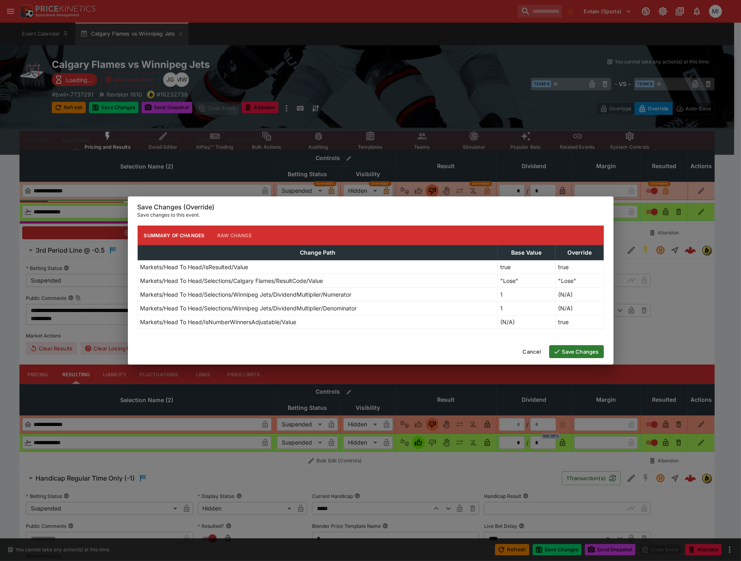
click at [580, 358] on button "Save Changes" at bounding box center [576, 351] width 55 height 13
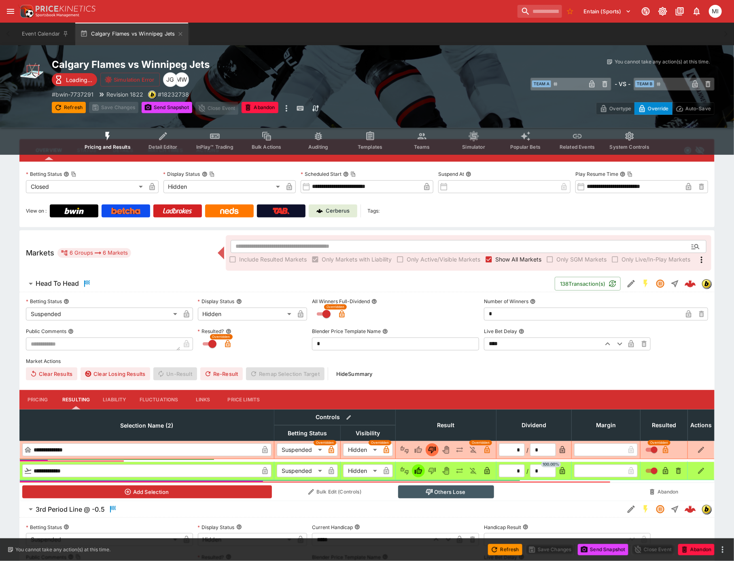
scroll to position [0, 0]
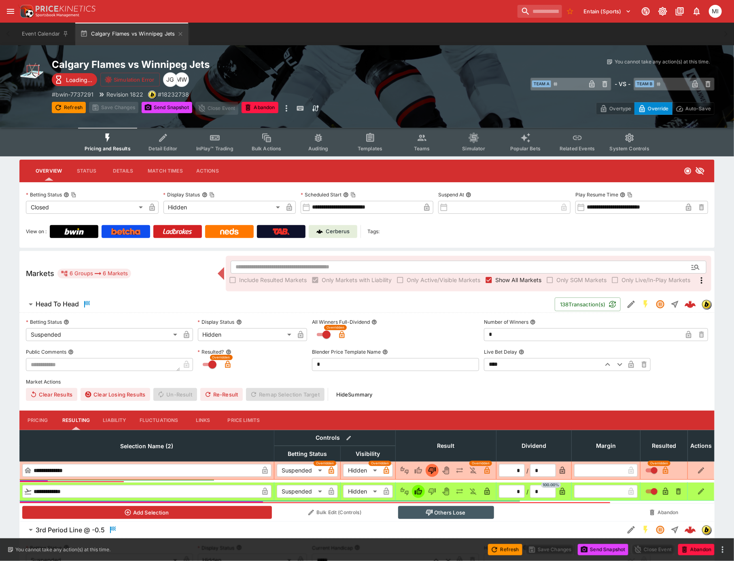
click at [341, 229] on p "Cerberus" at bounding box center [338, 232] width 24 height 8
